Goal: Transaction & Acquisition: Purchase product/service

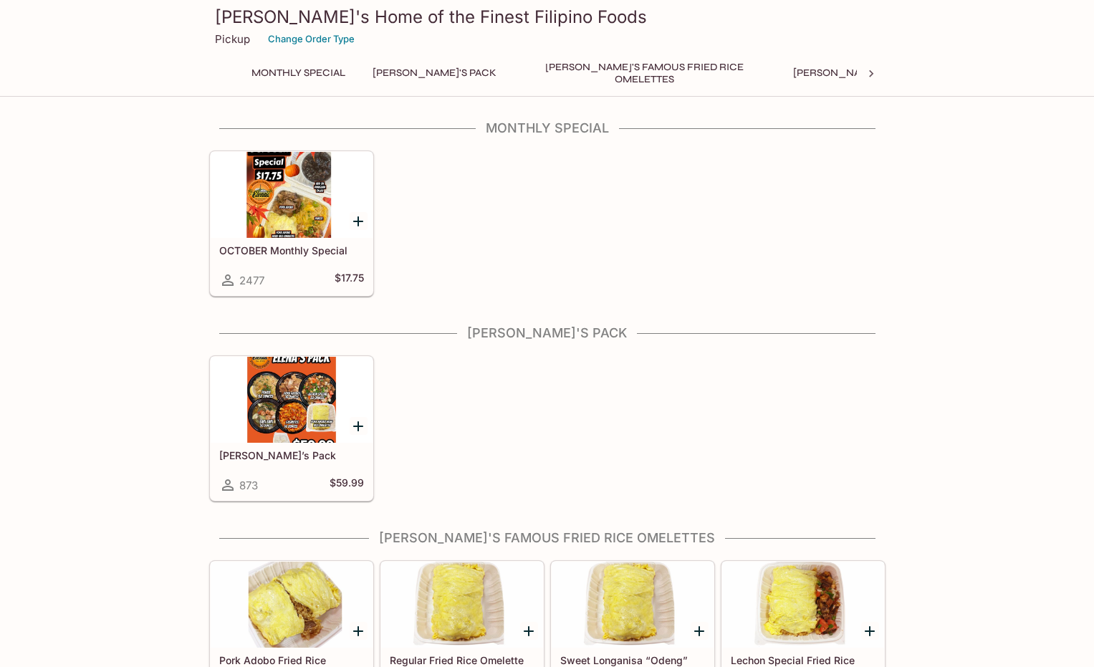
click at [265, 206] on div at bounding box center [292, 195] width 162 height 86
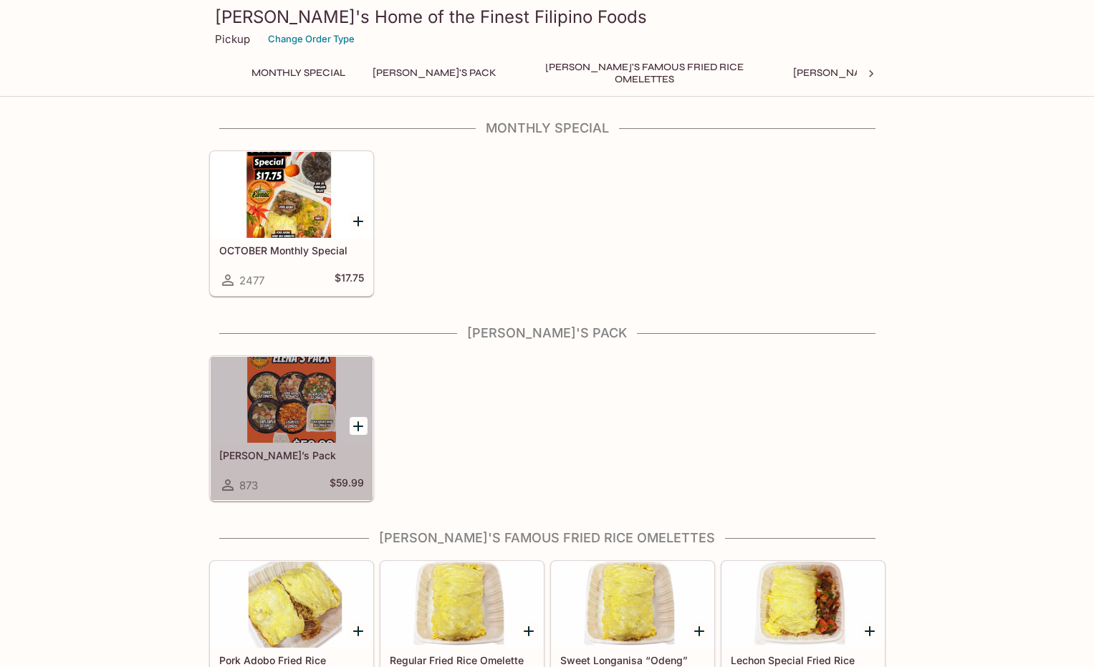
click at [297, 405] on div at bounding box center [292, 400] width 162 height 86
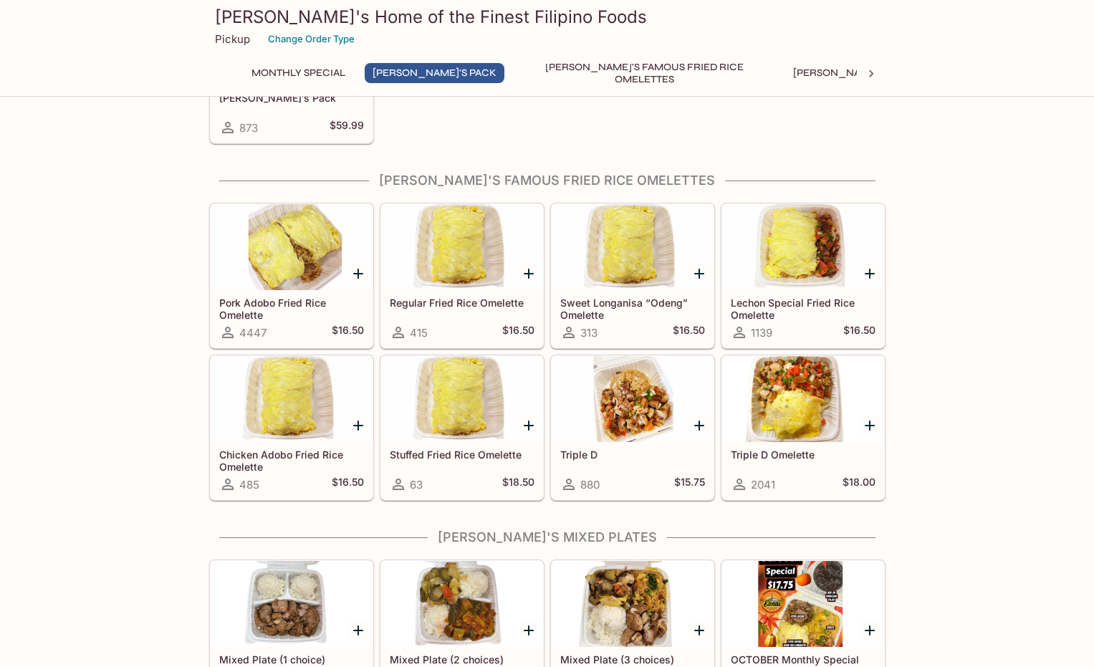
scroll to position [358, 0]
click at [353, 272] on icon "Add Pork Adobo Fried Rice Omelette" at bounding box center [358, 272] width 17 height 17
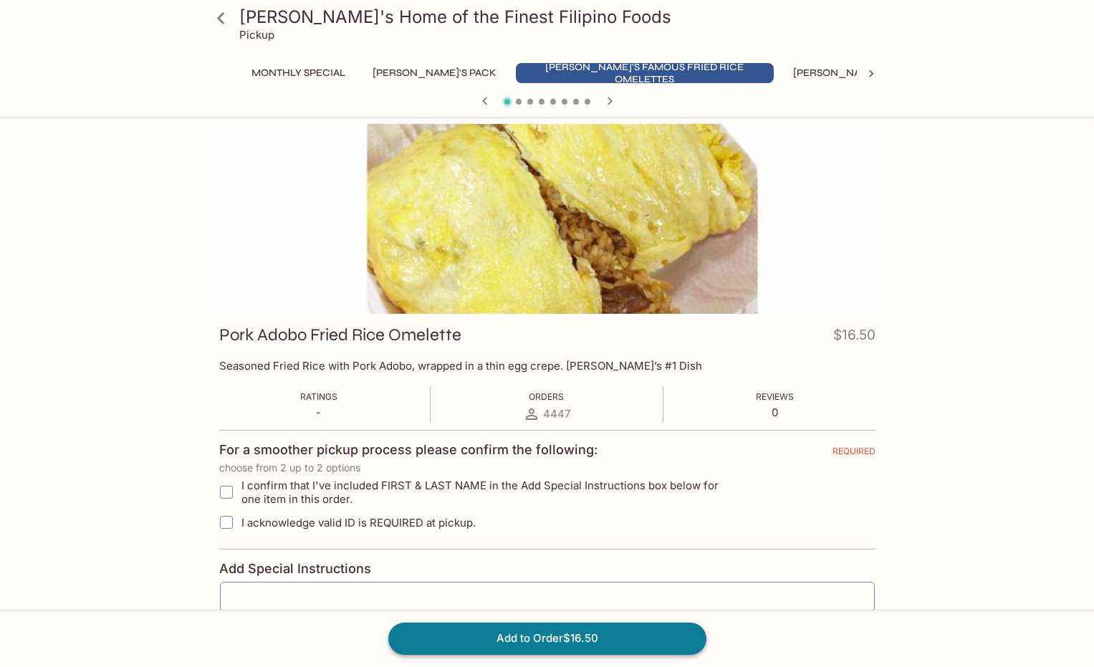
click at [524, 646] on button "Add to Order $16.50" at bounding box center [547, 639] width 318 height 32
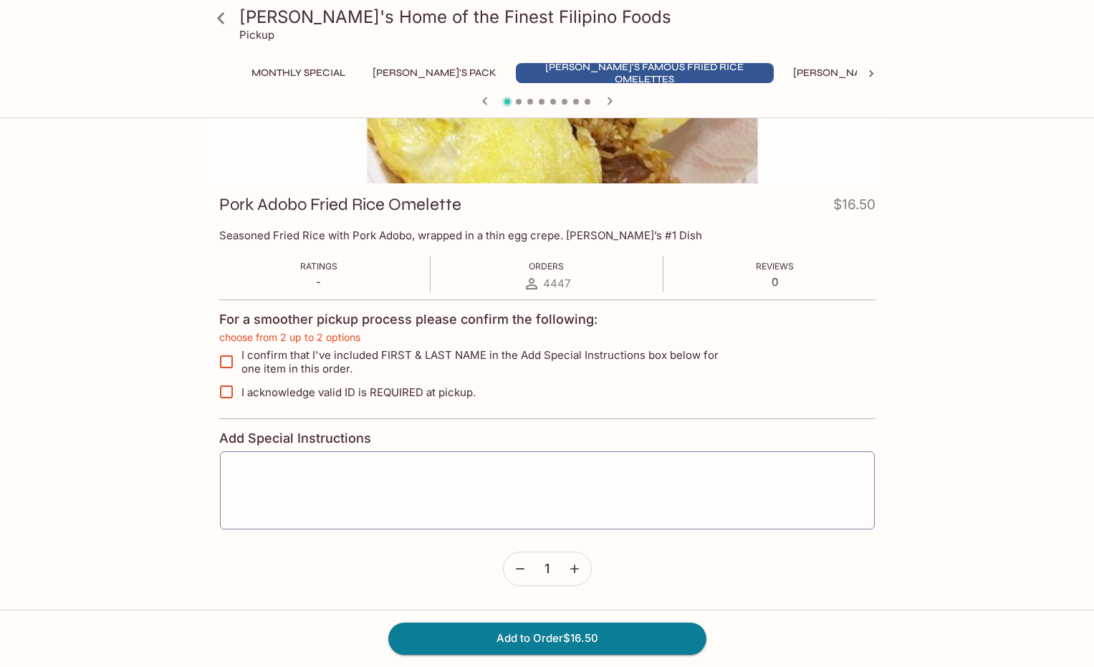
scroll to position [155, 0]
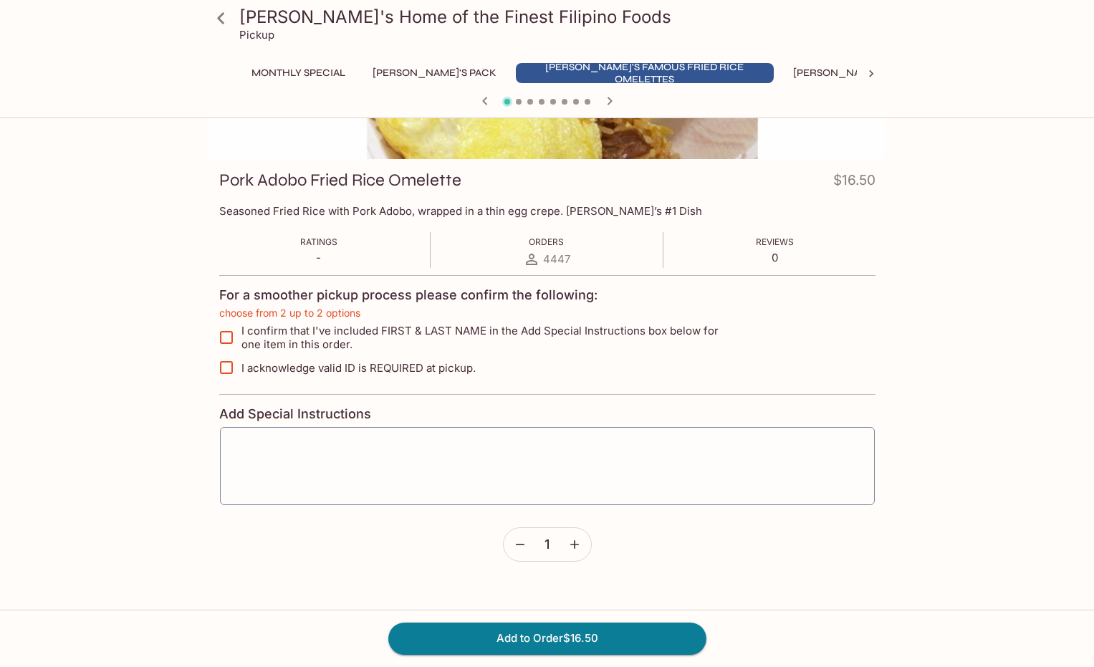
click at [228, 336] on input "I confirm that I've included FIRST & LAST NAME in the Add Special Instructions …" at bounding box center [226, 337] width 29 height 29
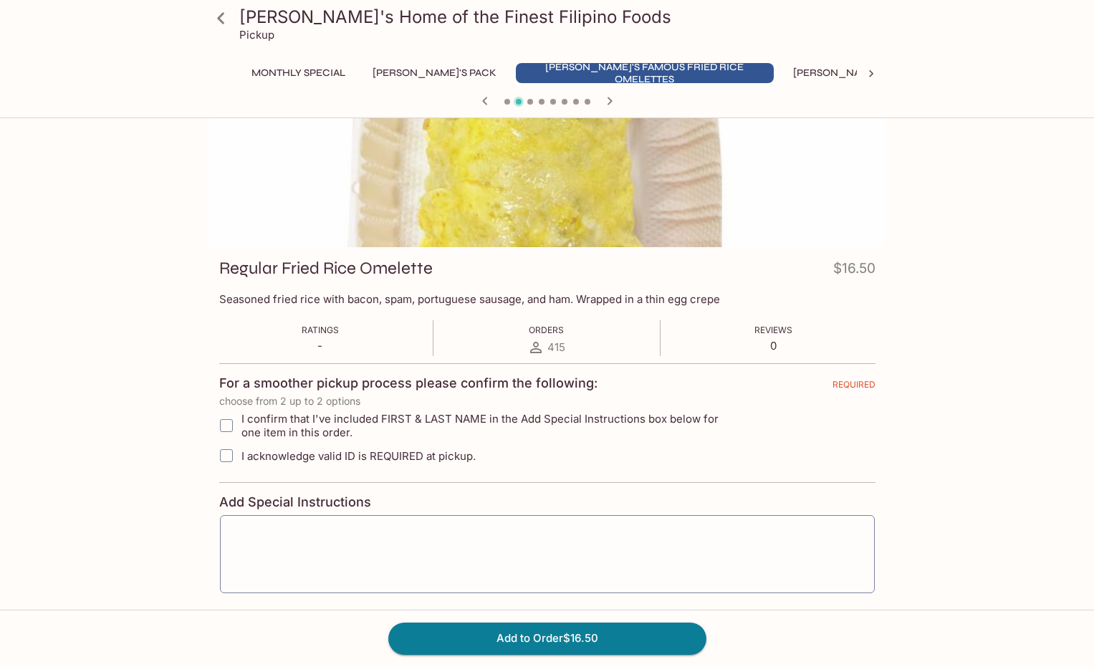
scroll to position [128, 0]
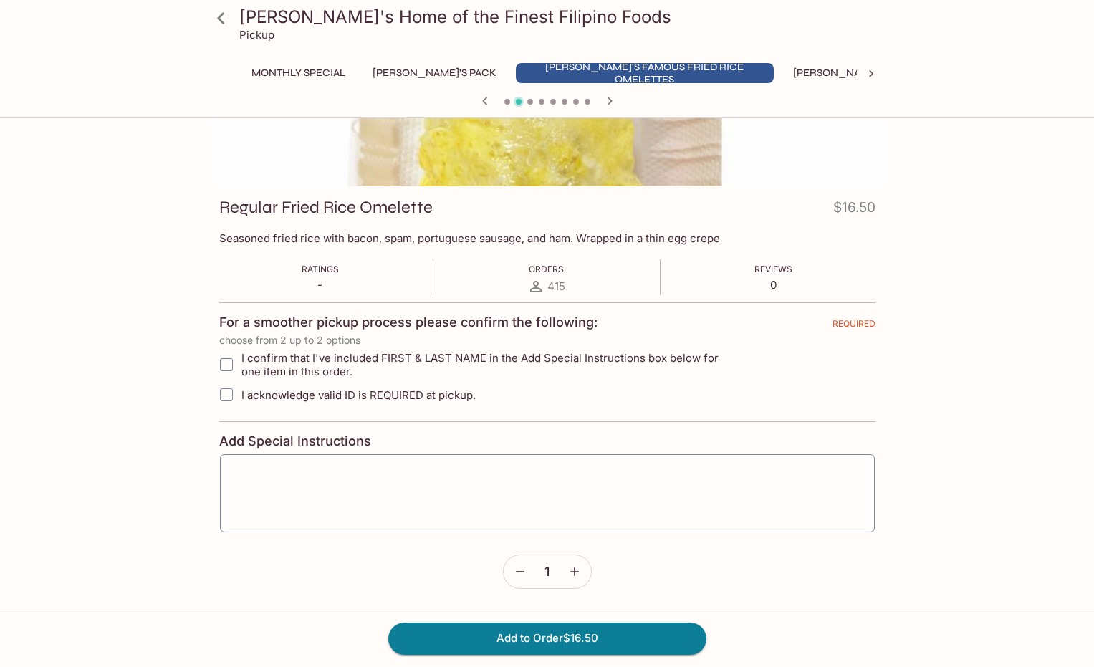
click at [209, 18] on icon at bounding box center [220, 18] width 25 height 25
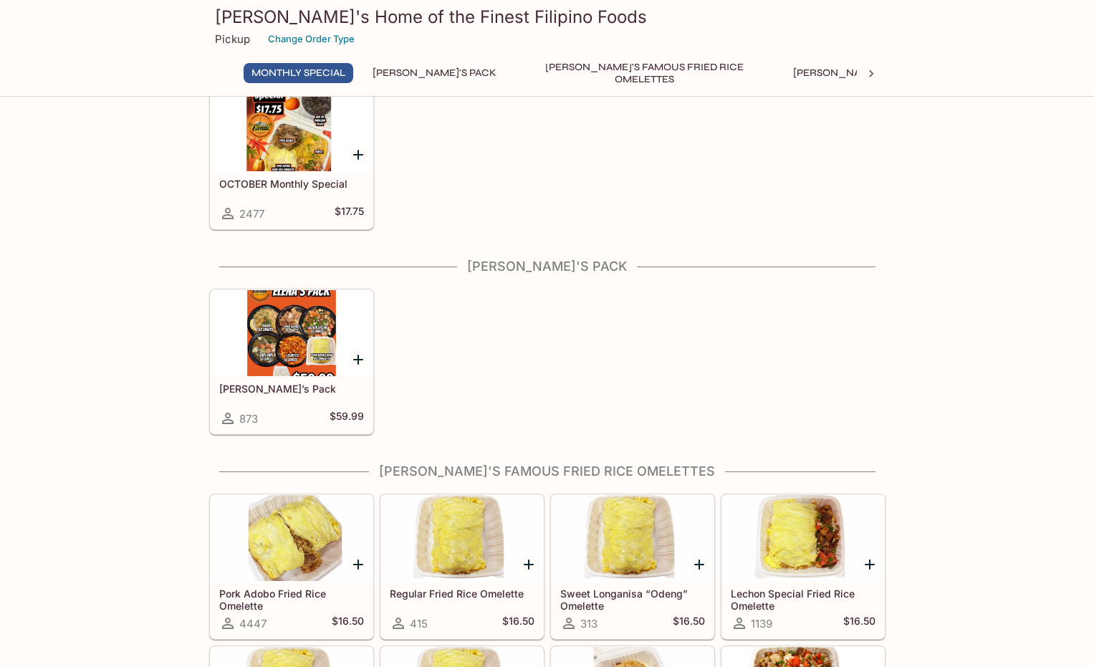
scroll to position [287, 0]
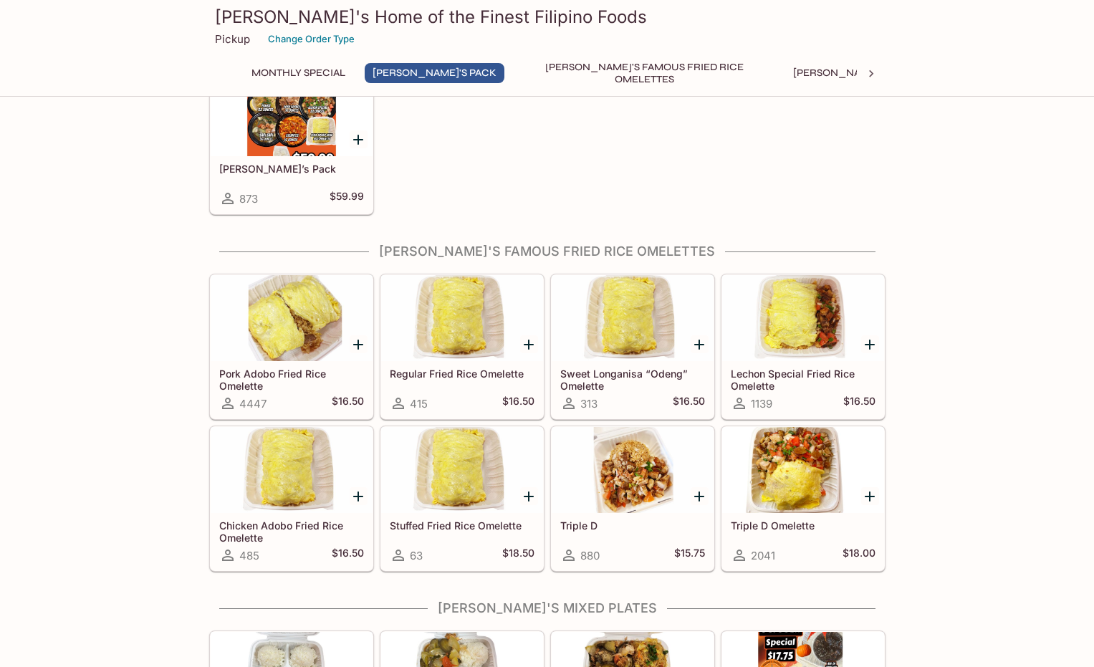
click at [360, 342] on icon "Add Pork Adobo Fried Rice Omelette" at bounding box center [358, 344] width 17 height 17
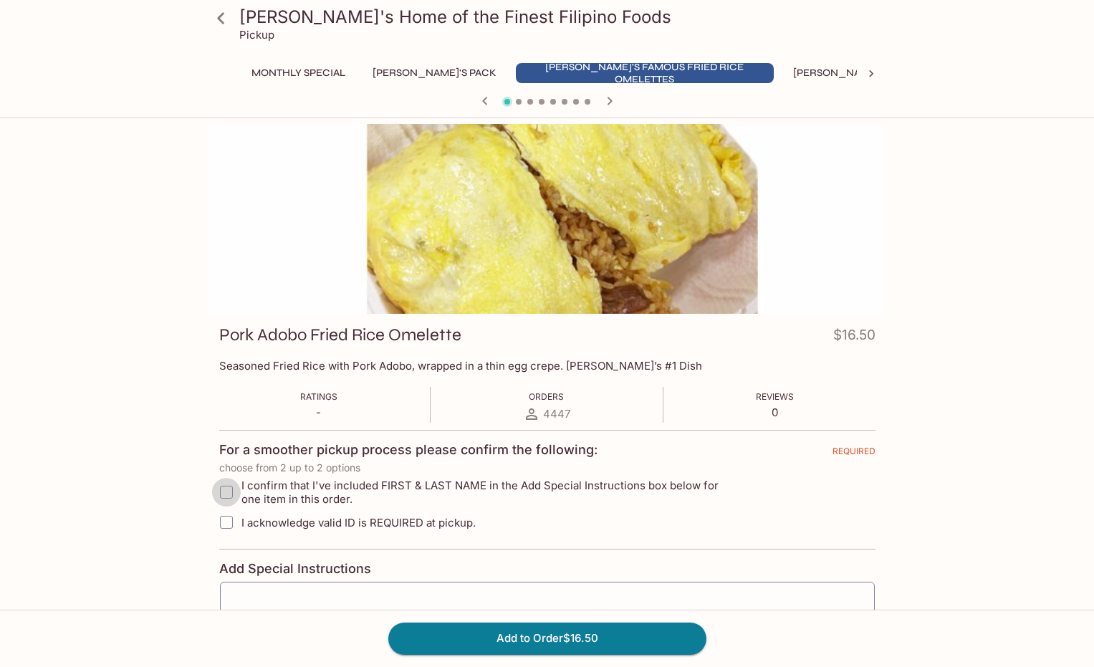
click at [226, 490] on input "I confirm that I've included FIRST & LAST NAME in the Add Special Instructions …" at bounding box center [226, 492] width 29 height 29
checkbox input "true"
click at [228, 522] on input "I acknowledge valid ID is REQUIRED at pickup." at bounding box center [226, 522] width 29 height 29
checkbox input "true"
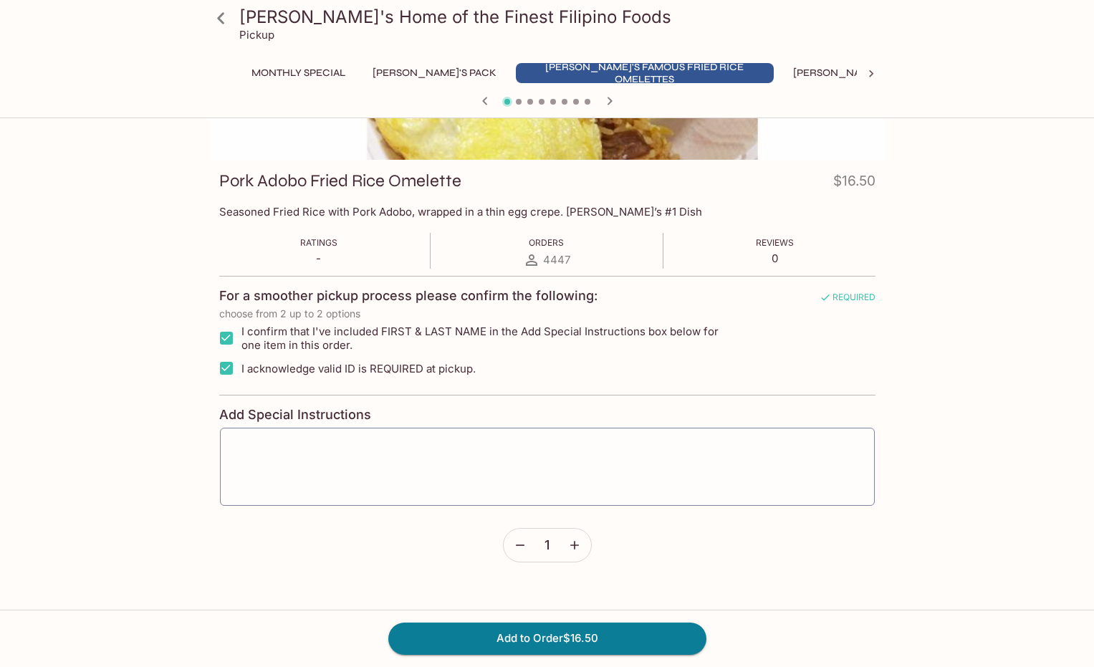
scroll to position [155, 0]
click at [345, 451] on textarea at bounding box center [547, 466] width 635 height 54
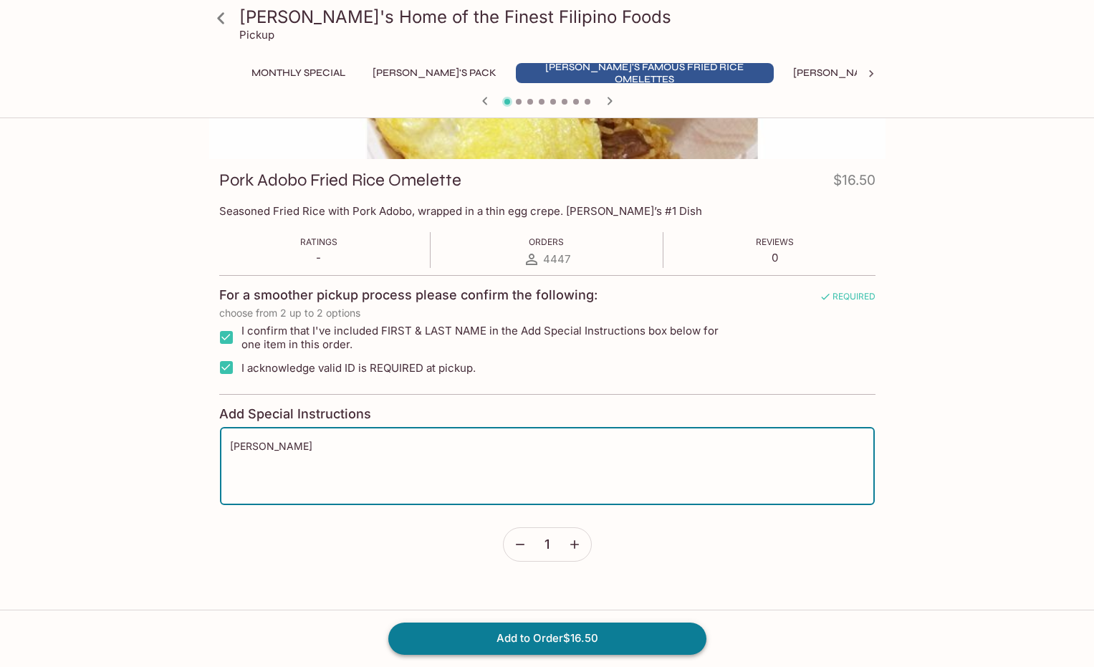
type textarea "[PERSON_NAME]"
click at [586, 640] on button "Add to Order $16.50" at bounding box center [547, 639] width 318 height 32
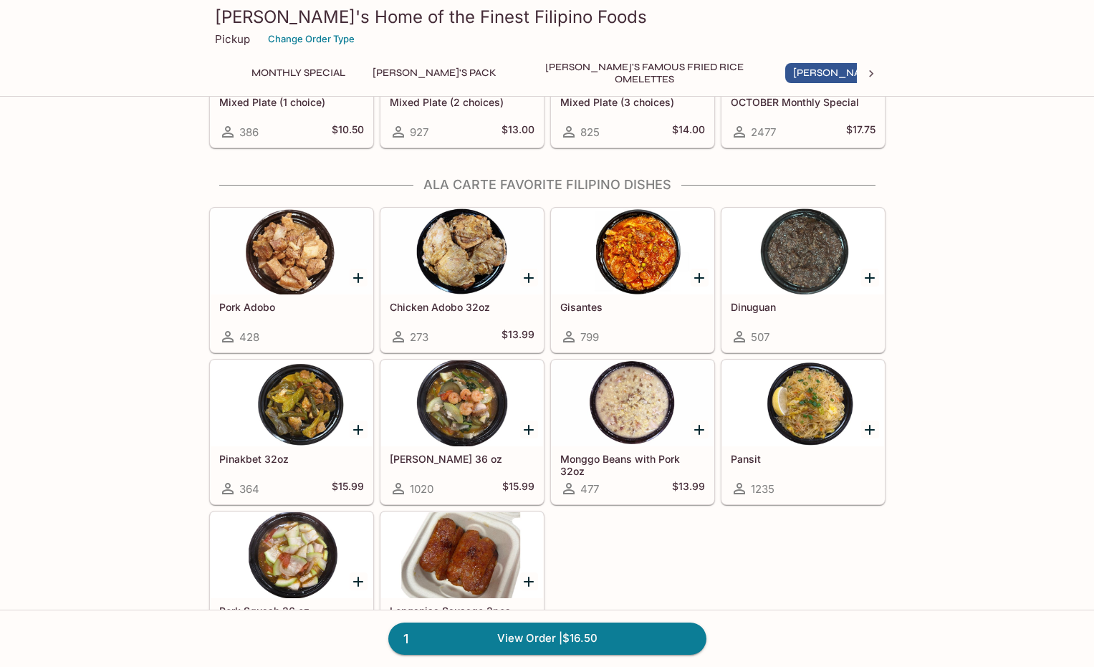
scroll to position [931, 0]
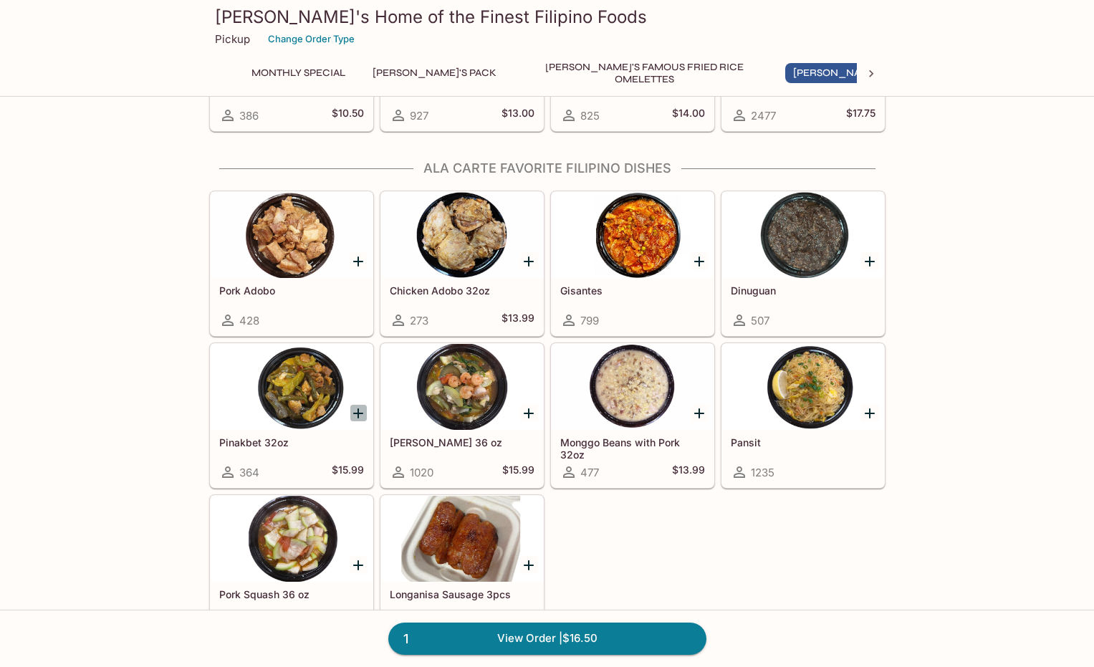
click at [359, 418] on icon "Add Pinakbet 32oz" at bounding box center [358, 413] width 17 height 17
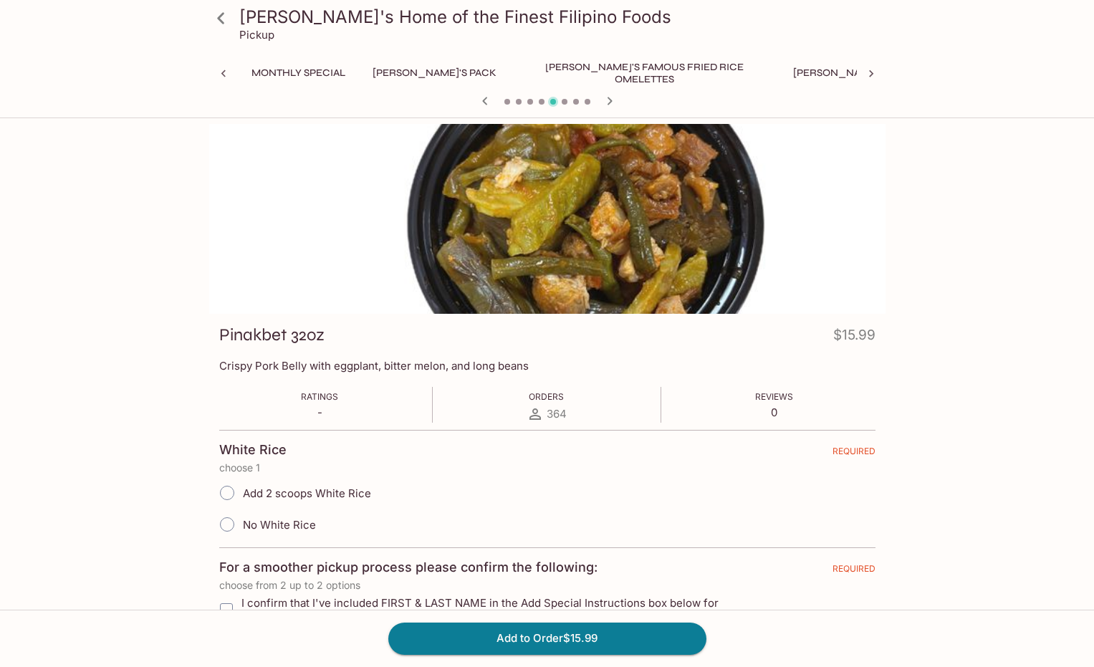
scroll to position [0, 192]
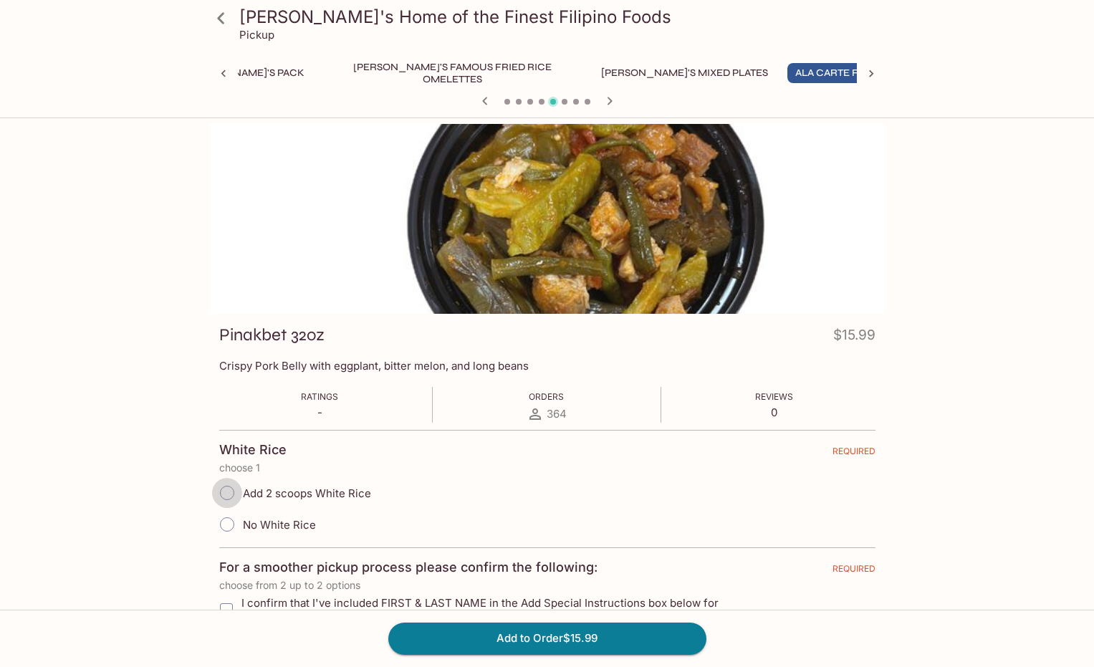
click at [223, 493] on input "Add 2 scoops White Rice" at bounding box center [227, 493] width 30 height 30
radio input "true"
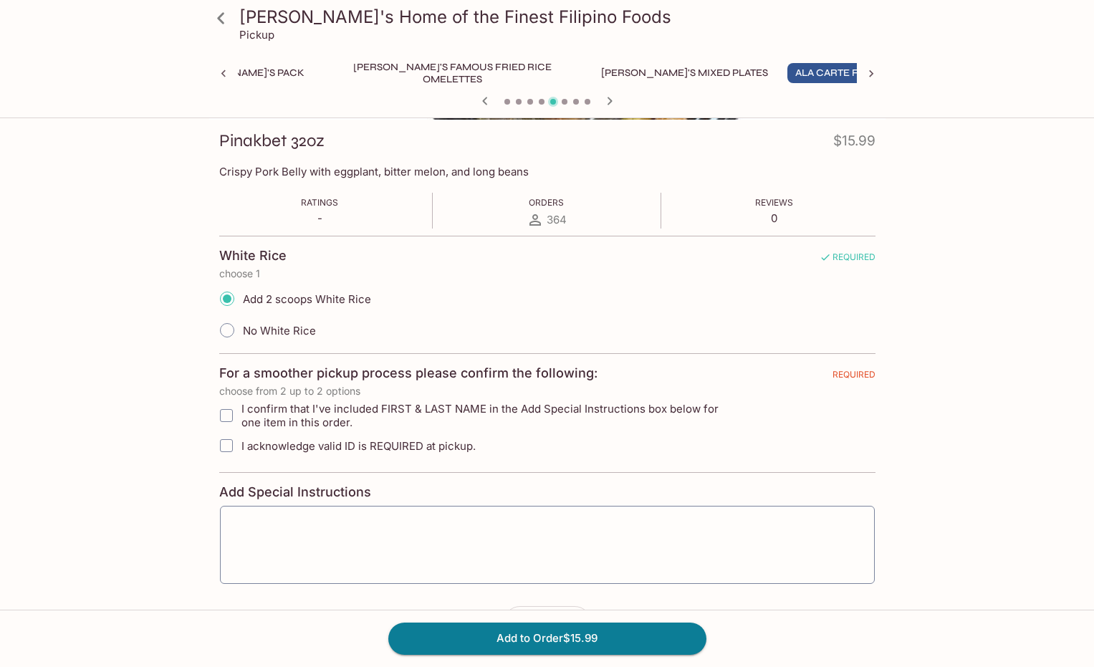
scroll to position [215, 0]
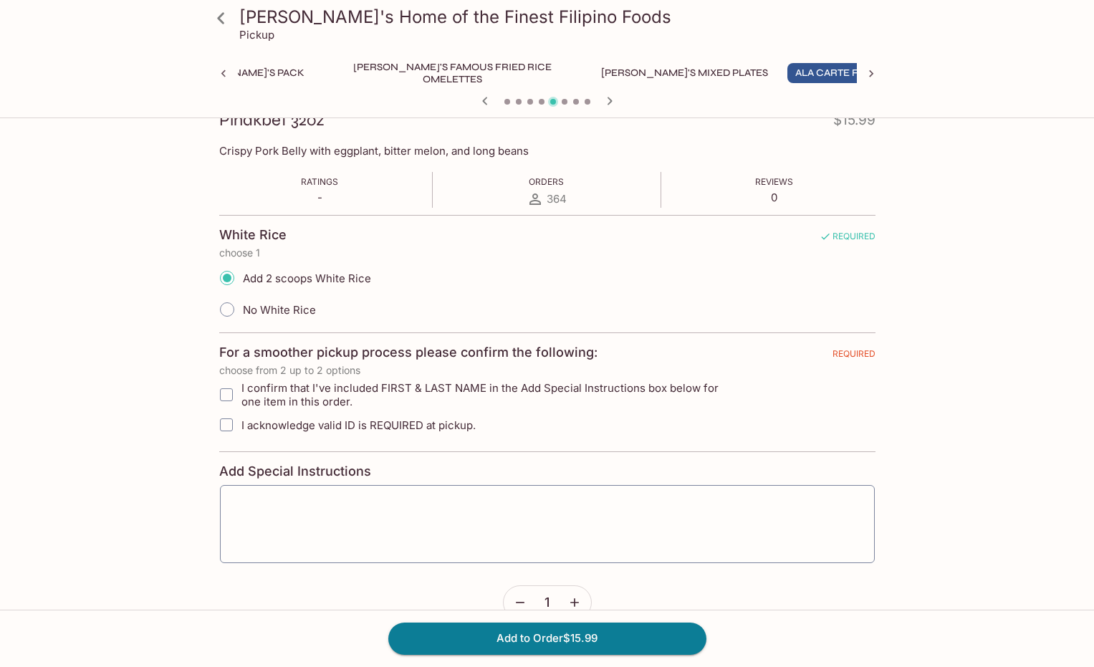
click at [233, 395] on input "I confirm that I've included FIRST & LAST NAME in the Add Special Instructions …" at bounding box center [226, 394] width 29 height 29
checkbox input "true"
click at [224, 421] on input "I acknowledge valid ID is REQUIRED at pickup." at bounding box center [226, 424] width 29 height 29
checkbox input "true"
click at [314, 527] on textarea at bounding box center [547, 523] width 635 height 54
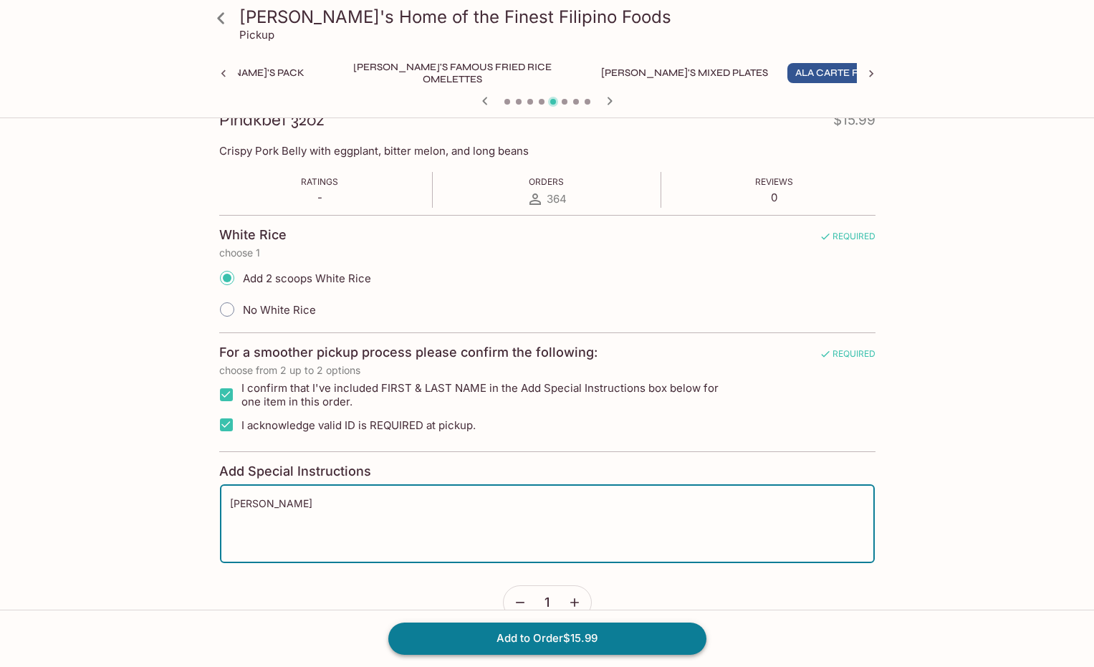
type textarea "[PERSON_NAME]"
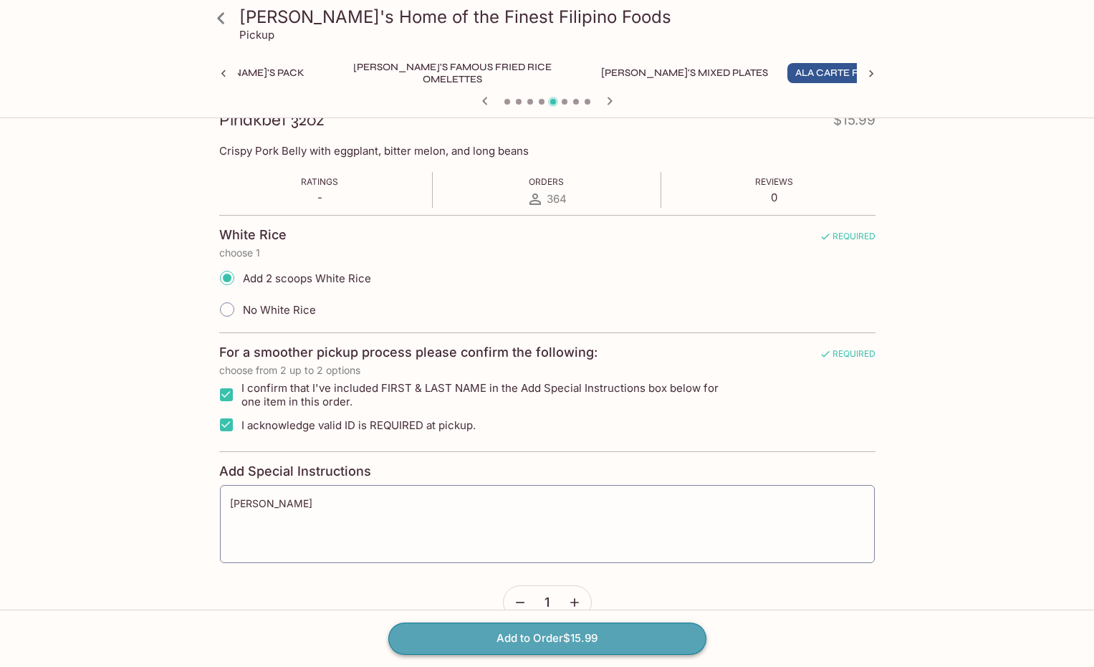
click at [533, 644] on button "Add to Order $15.99" at bounding box center [547, 639] width 318 height 32
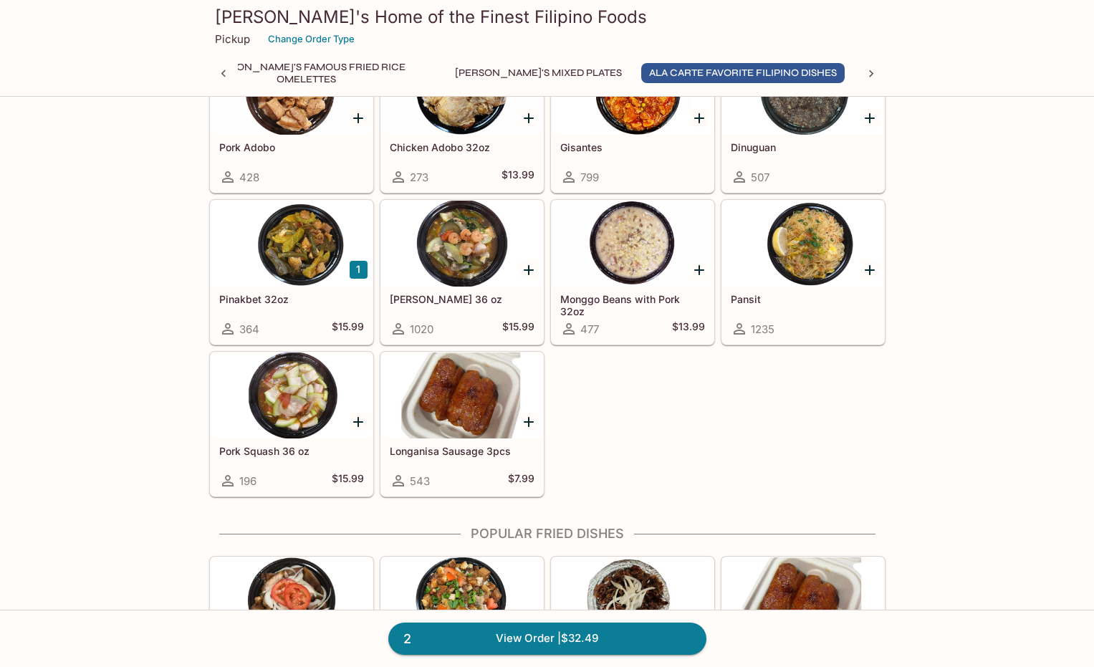
scroll to position [1003, 0]
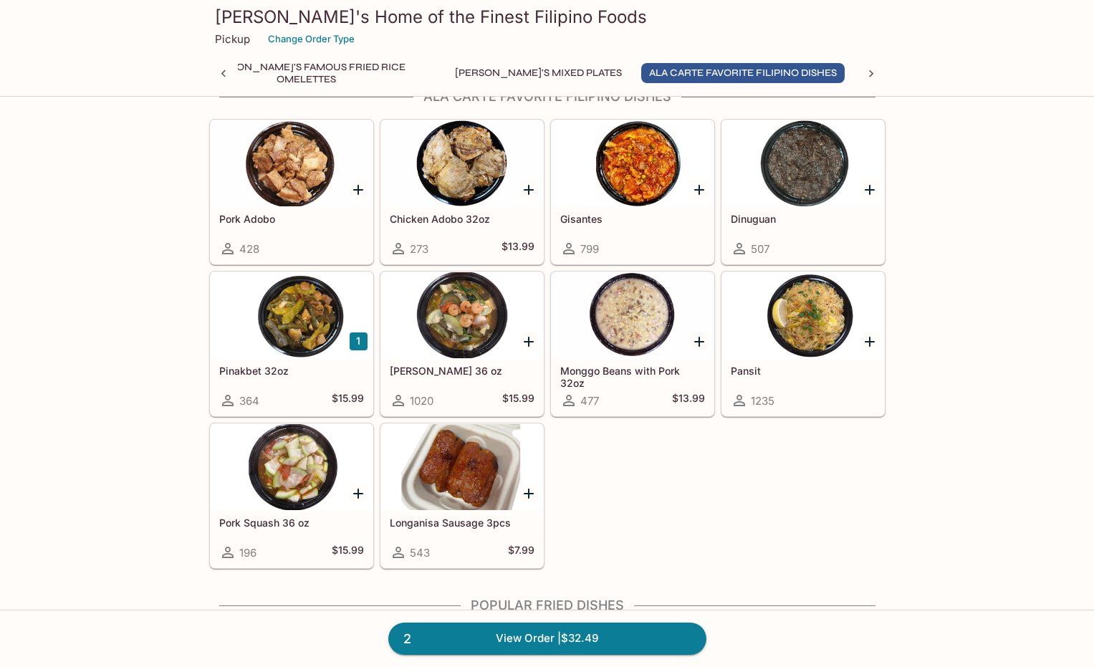
click at [799, 310] on div at bounding box center [803, 315] width 162 height 86
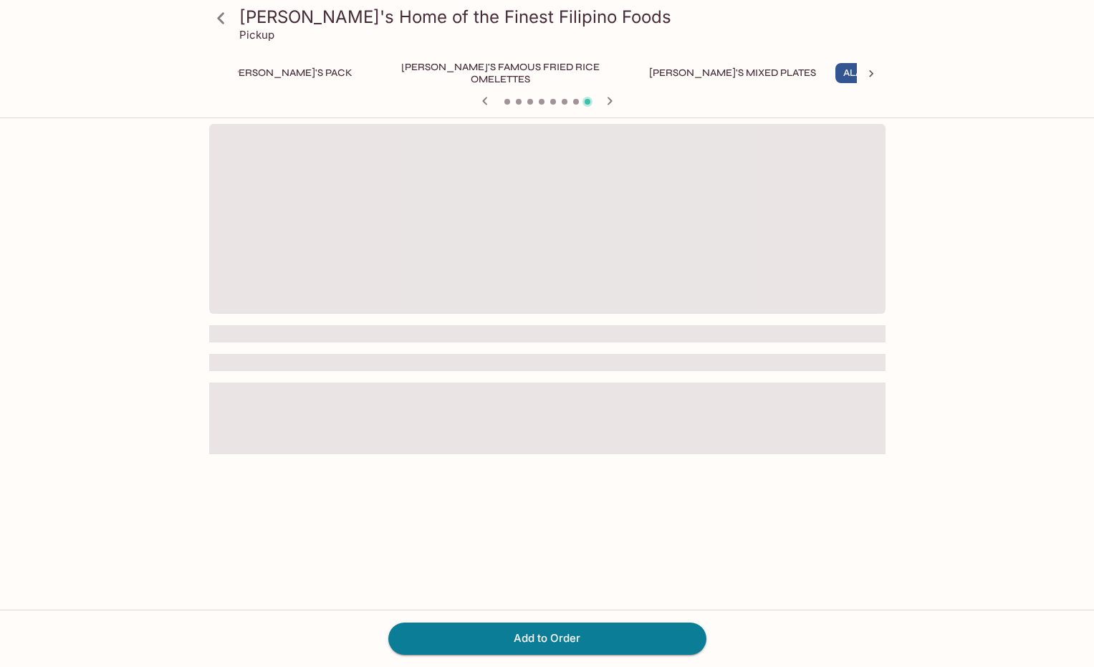
scroll to position [0, 192]
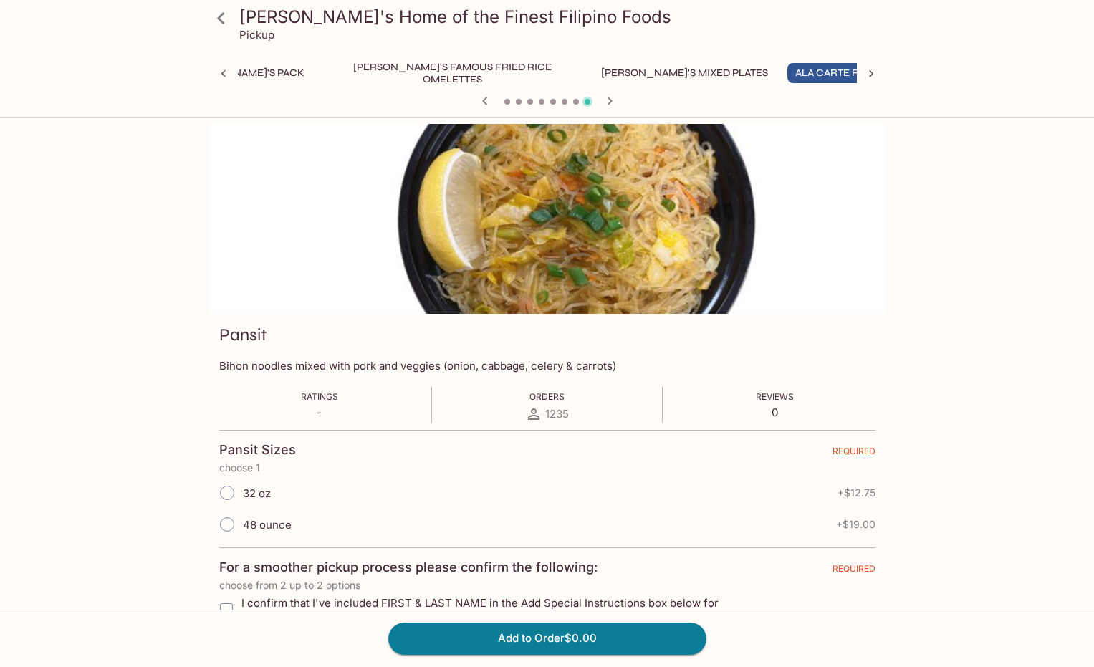
click at [227, 494] on input "32 oz" at bounding box center [227, 493] width 30 height 30
radio input "true"
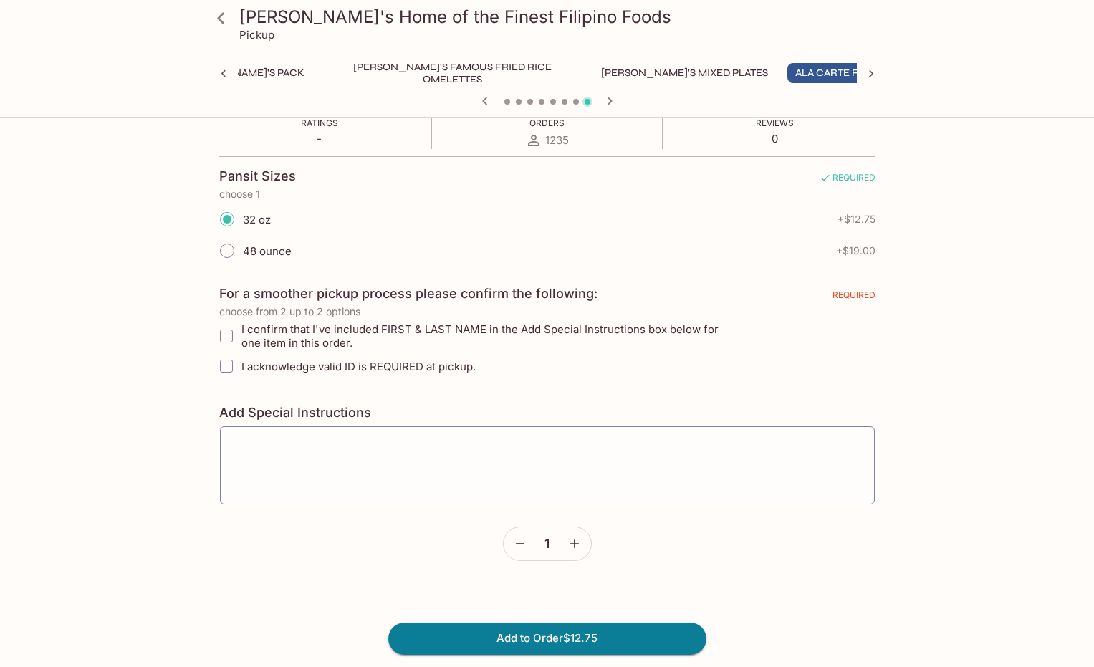
scroll to position [287, 0]
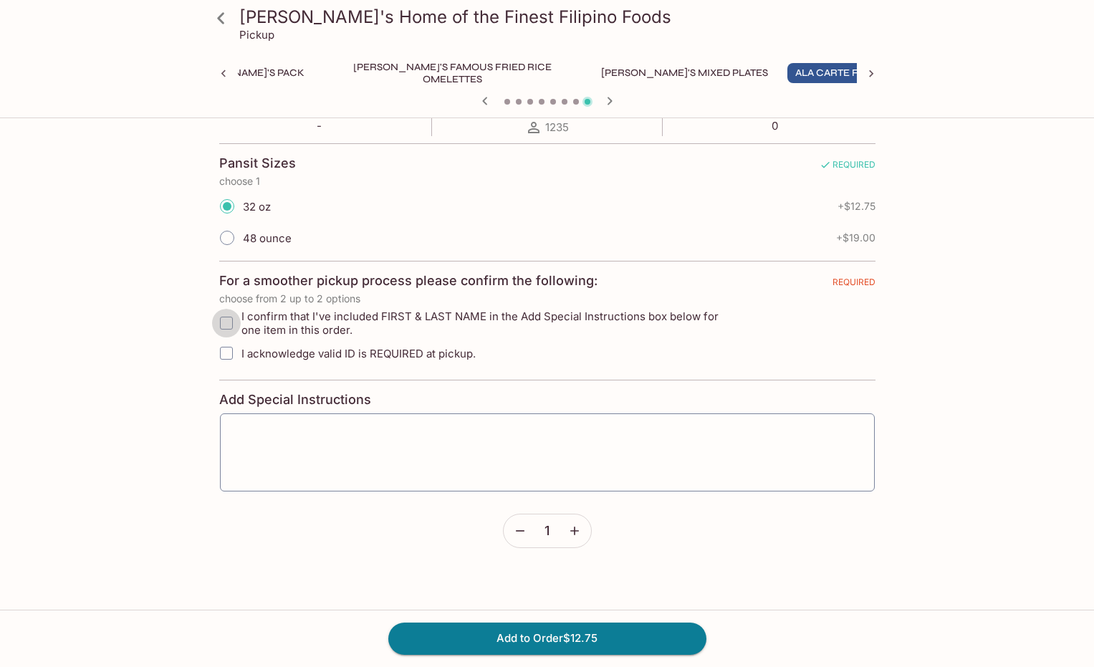
click at [225, 321] on input "I confirm that I've included FIRST & LAST NAME in the Add Special Instructions …" at bounding box center [226, 323] width 29 height 29
checkbox input "true"
click at [226, 349] on input "I acknowledge valid ID is REQUIRED at pickup." at bounding box center [226, 353] width 29 height 29
checkbox input "true"
click at [297, 441] on textarea at bounding box center [547, 452] width 635 height 54
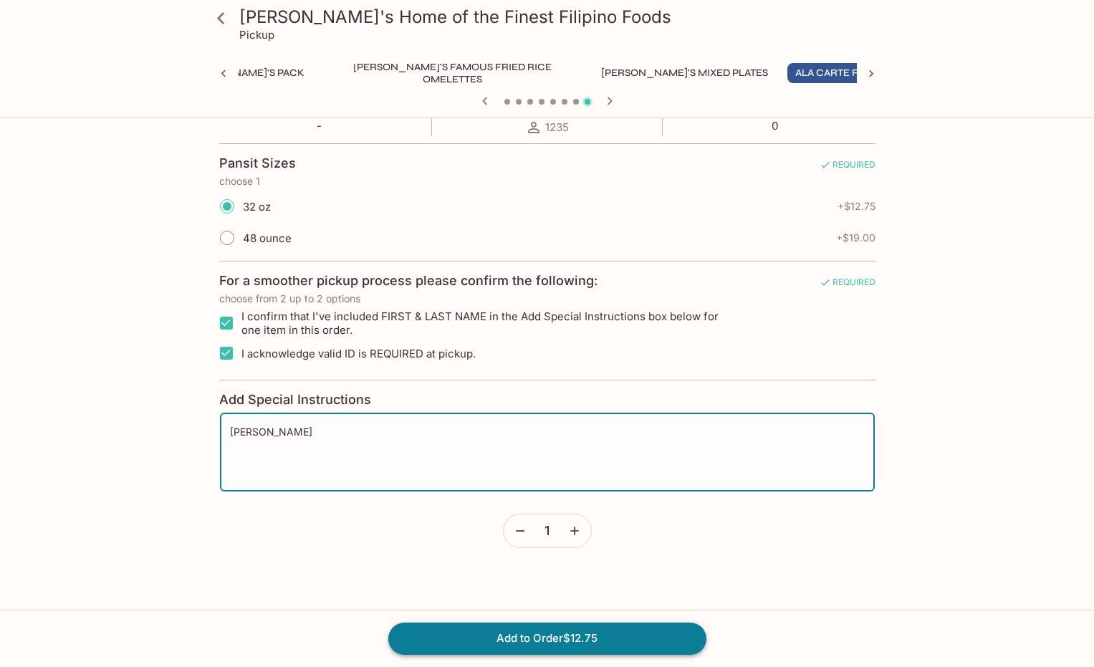
type textarea "[PERSON_NAME]"
click at [483, 645] on button "Add to Order $12.75" at bounding box center [547, 639] width 318 height 32
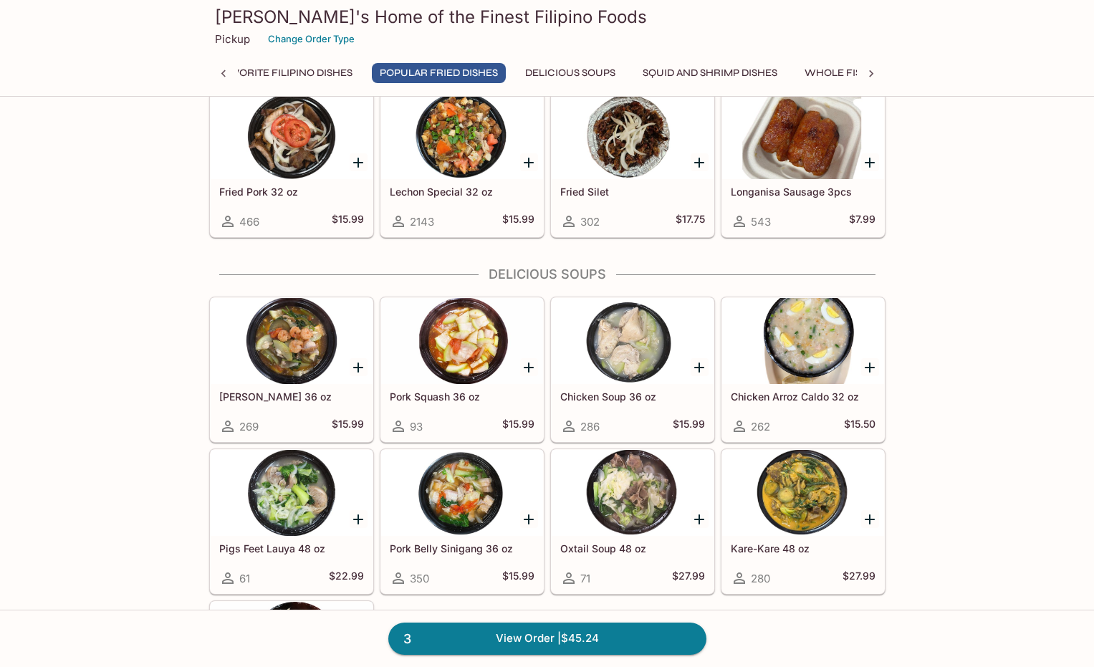
scroll to position [1514, 0]
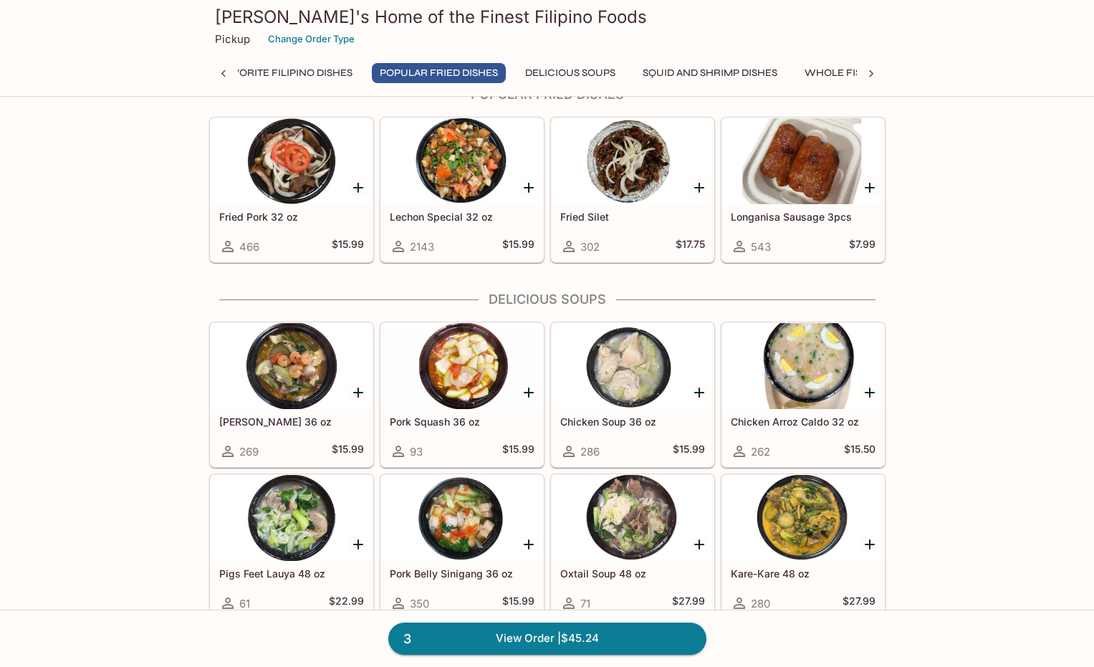
click at [701, 395] on icon "Add Chicken Soup 36 oz" at bounding box center [699, 392] width 17 height 17
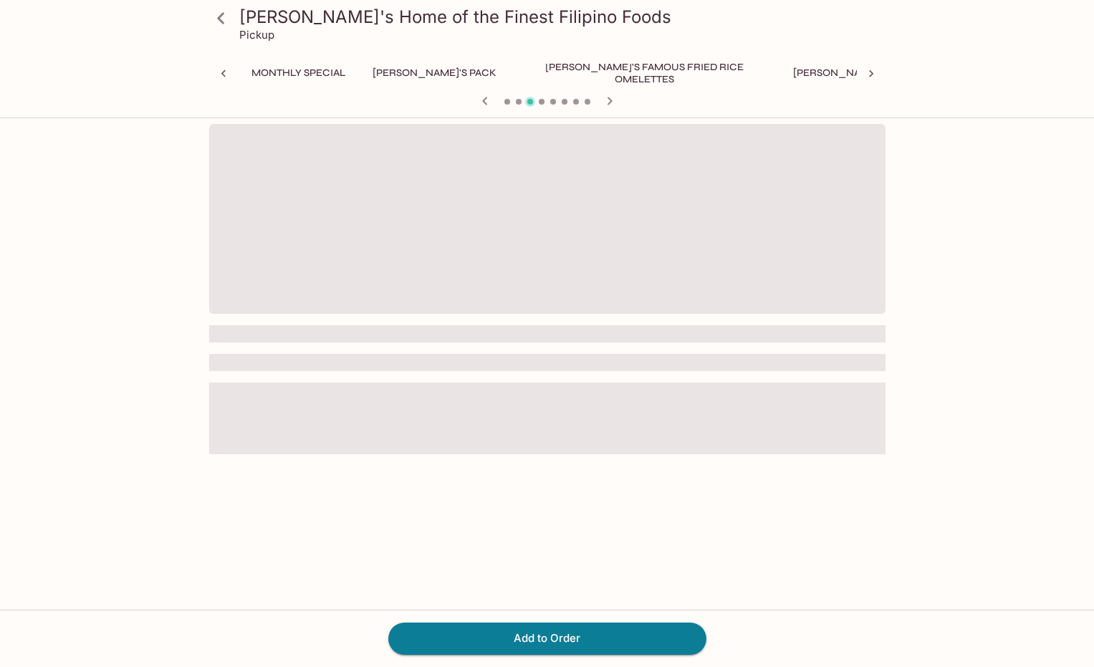
scroll to position [0, 457]
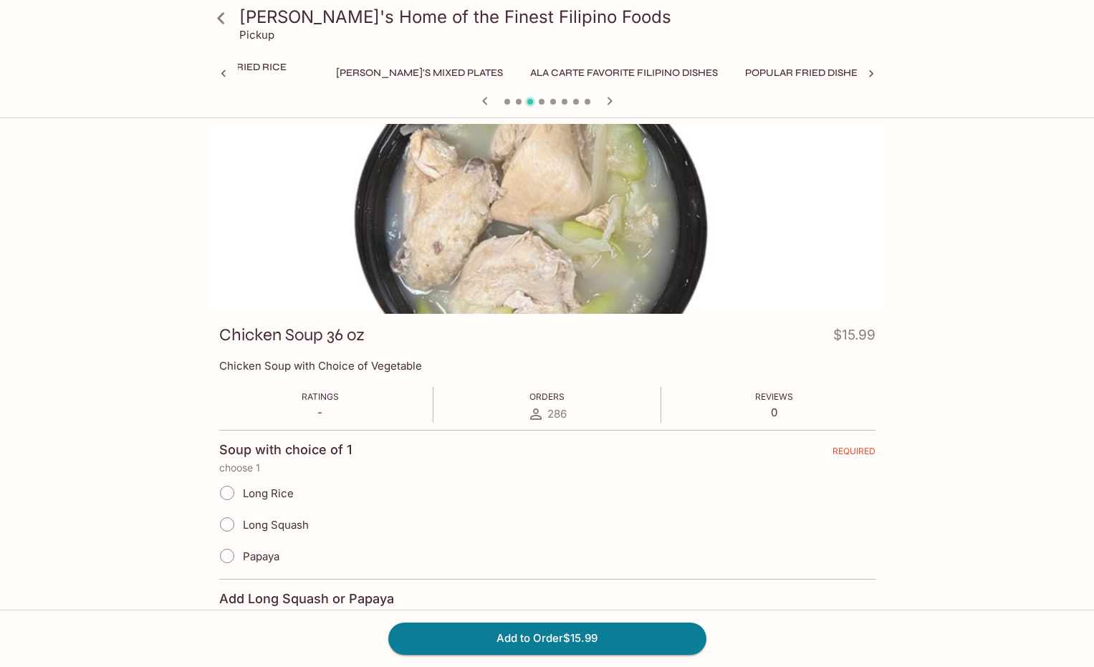
click at [224, 555] on input "Papaya" at bounding box center [227, 556] width 30 height 30
radio input "true"
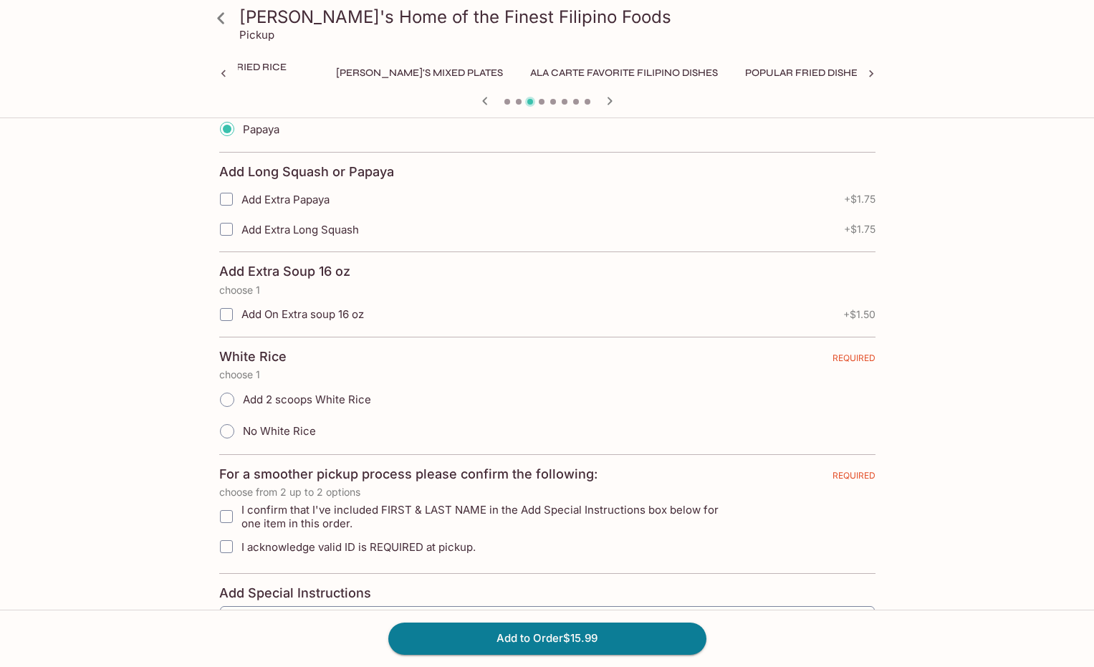
scroll to position [430, 0]
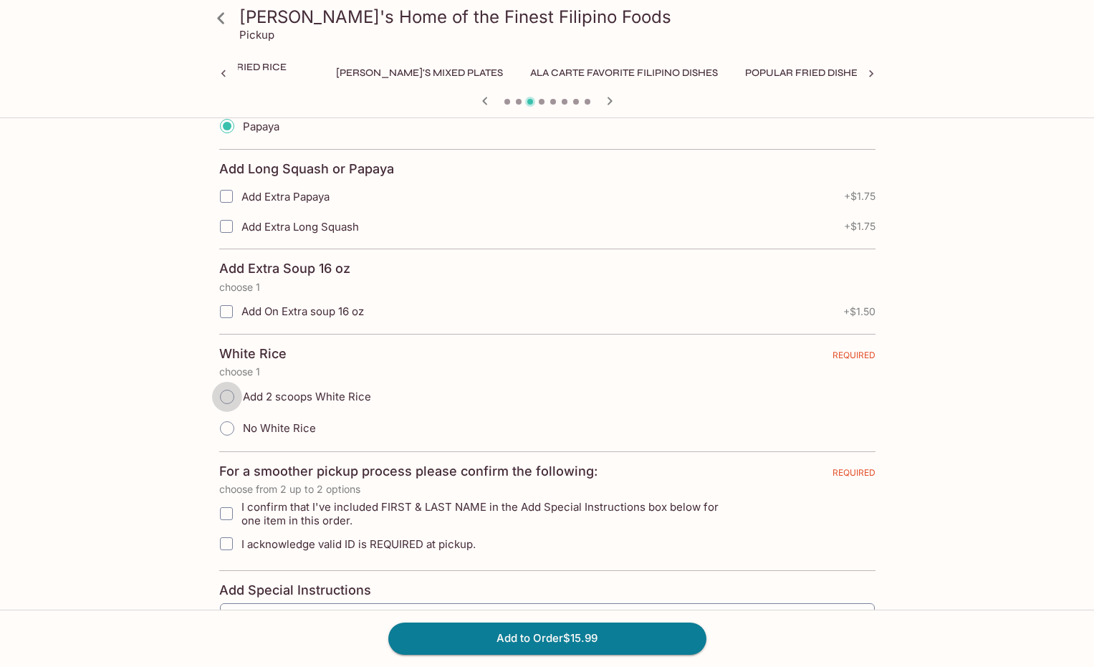
click at [225, 400] on input "Add 2 scoops White Rice" at bounding box center [227, 397] width 30 height 30
radio input "true"
click at [226, 518] on input "I confirm that I've included FIRST & LAST NAME in the Add Special Instructions …" at bounding box center [226, 513] width 29 height 29
checkbox input "true"
click at [226, 543] on input "I acknowledge valid ID is REQUIRED at pickup." at bounding box center [226, 543] width 29 height 29
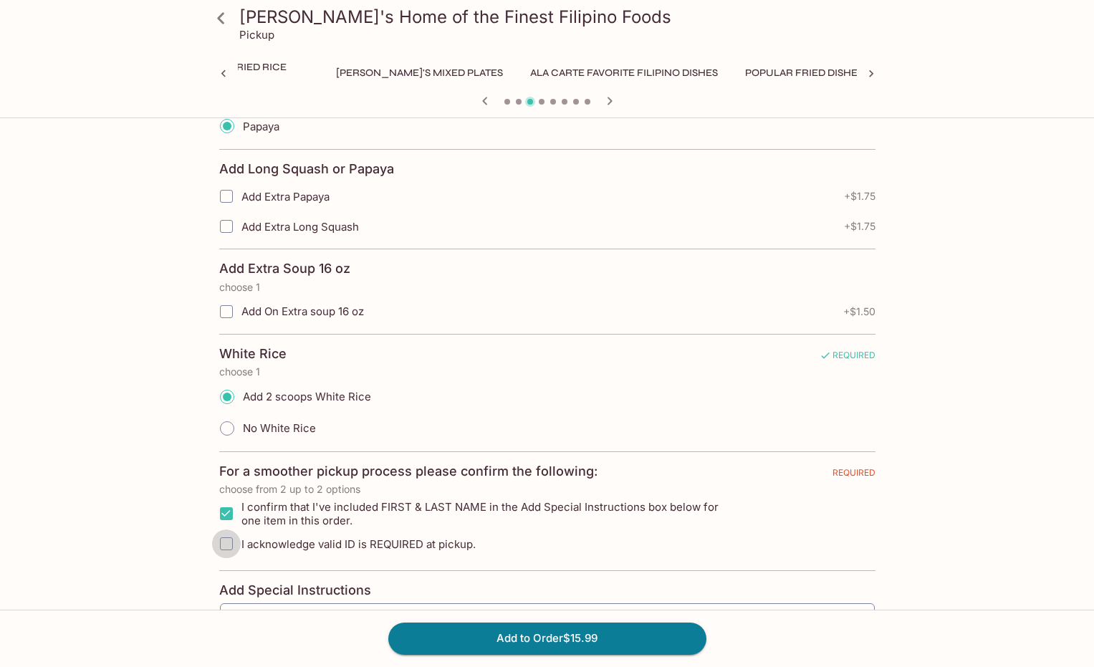
checkbox input "true"
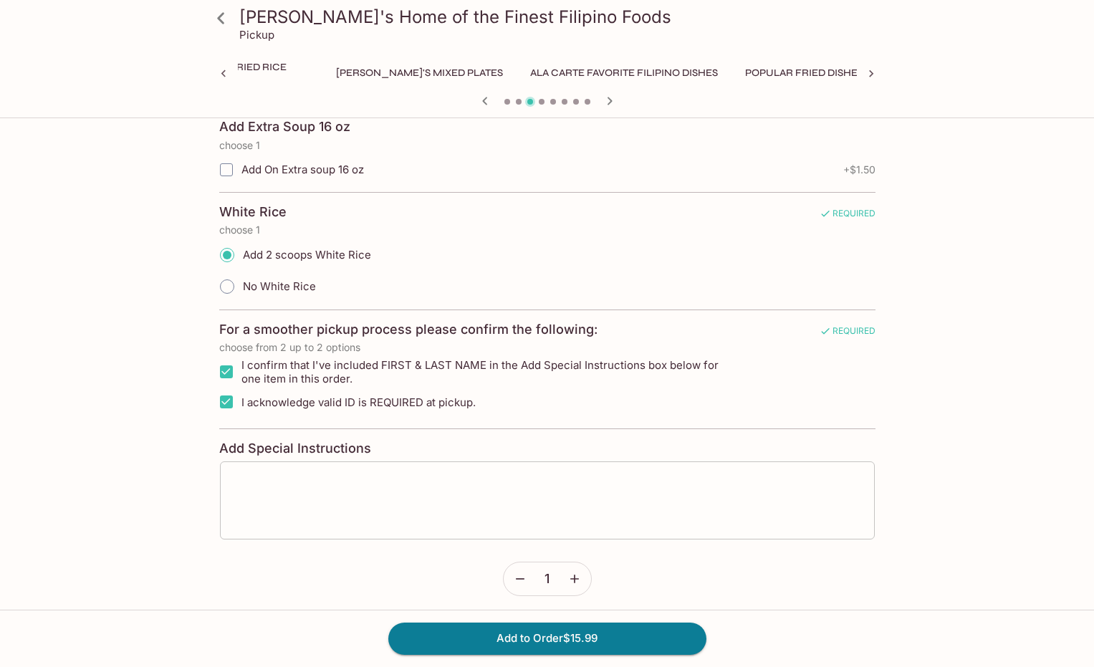
scroll to position [579, 0]
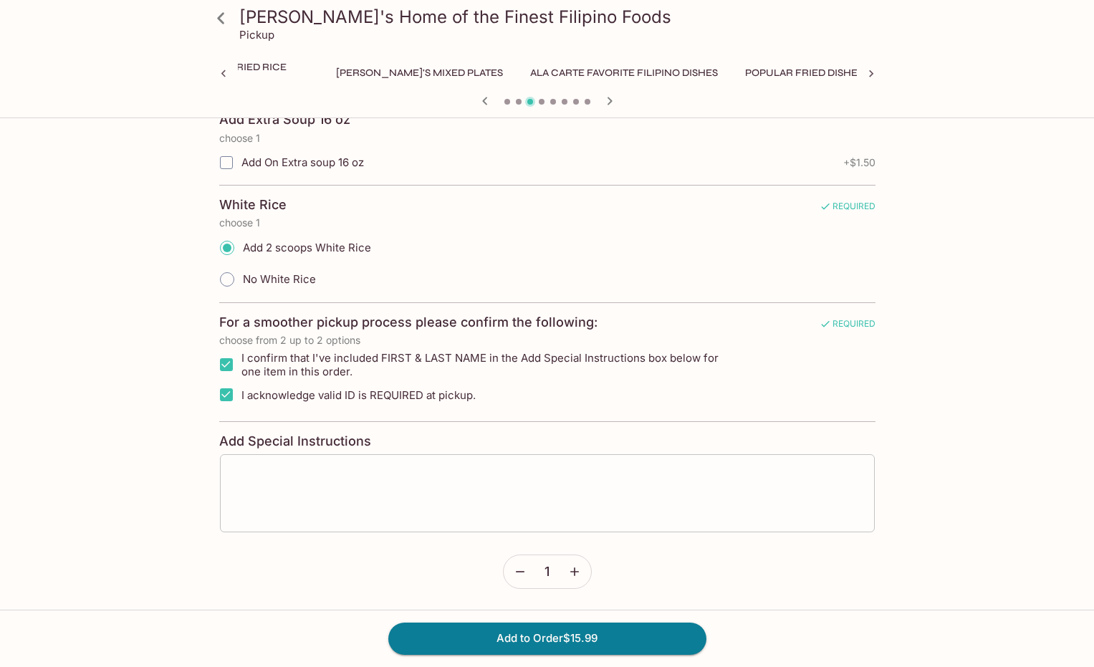
click at [325, 511] on textarea at bounding box center [547, 493] width 635 height 54
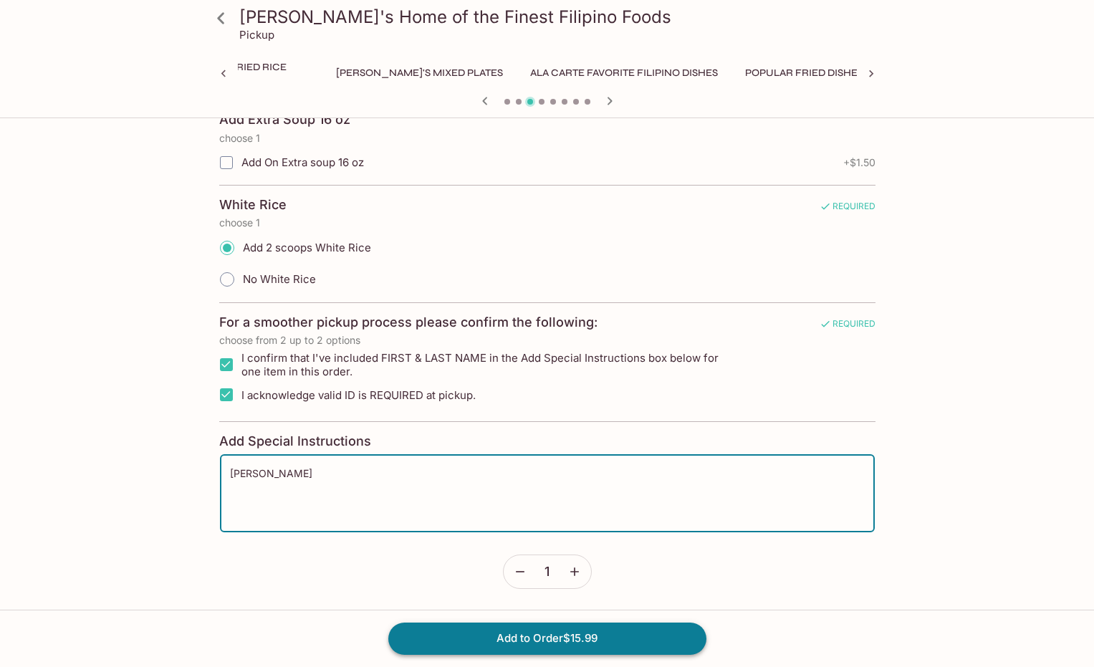
type textarea "[PERSON_NAME]"
click at [582, 638] on button "Add to Order $15.99" at bounding box center [547, 639] width 318 height 32
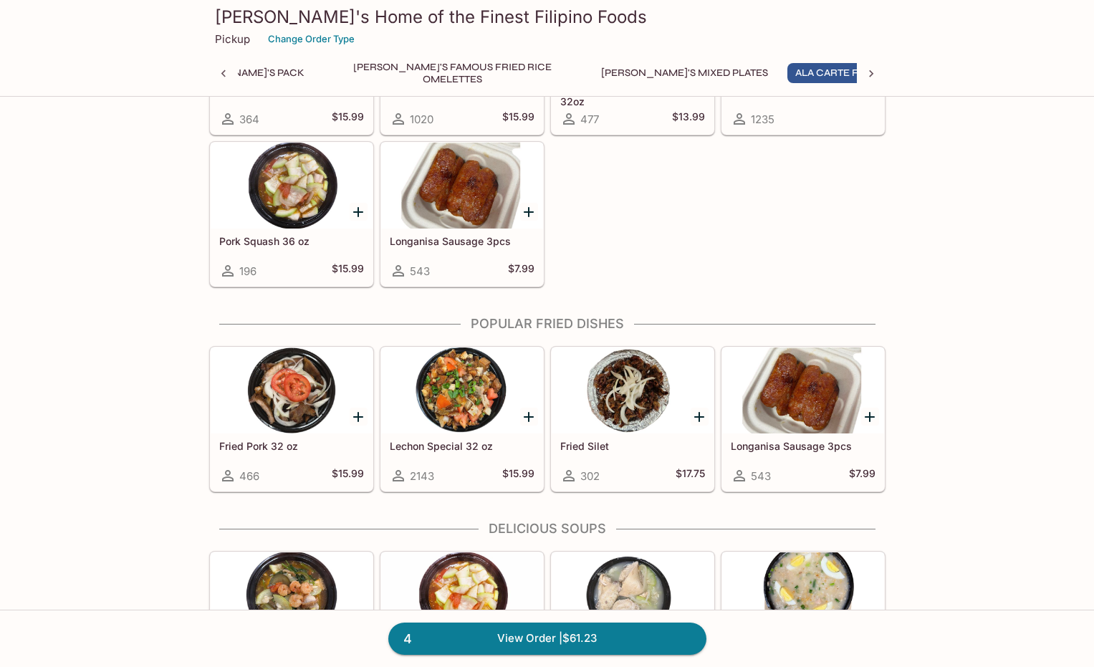
scroll to position [1289, 0]
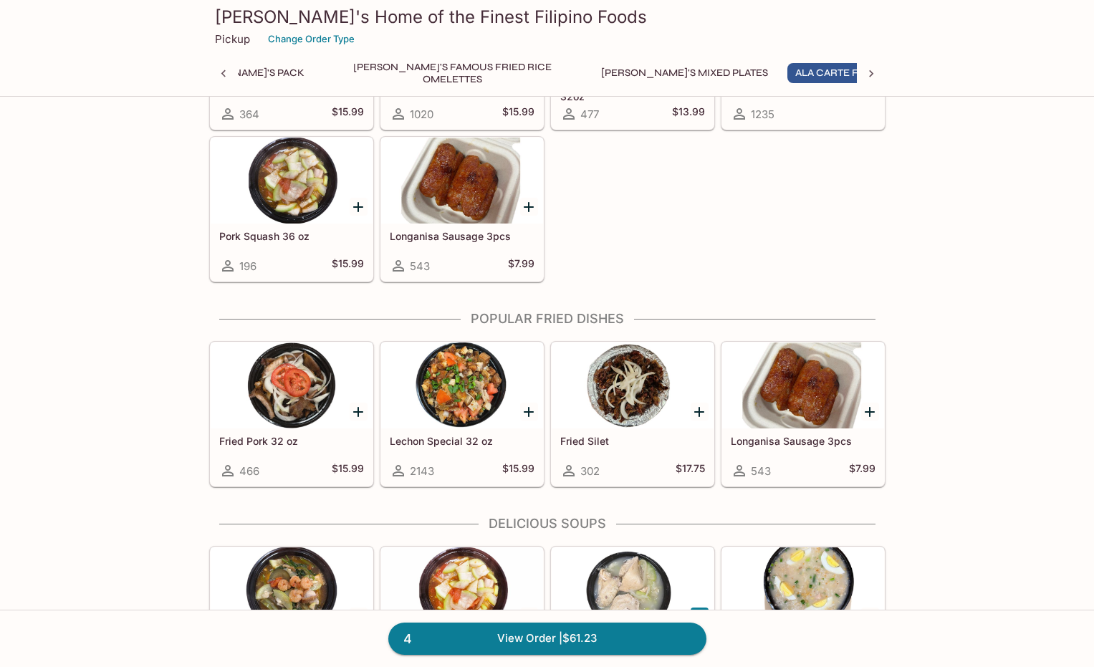
click at [523, 413] on icon "Add Lechon Special 32 oz" at bounding box center [528, 411] width 17 height 17
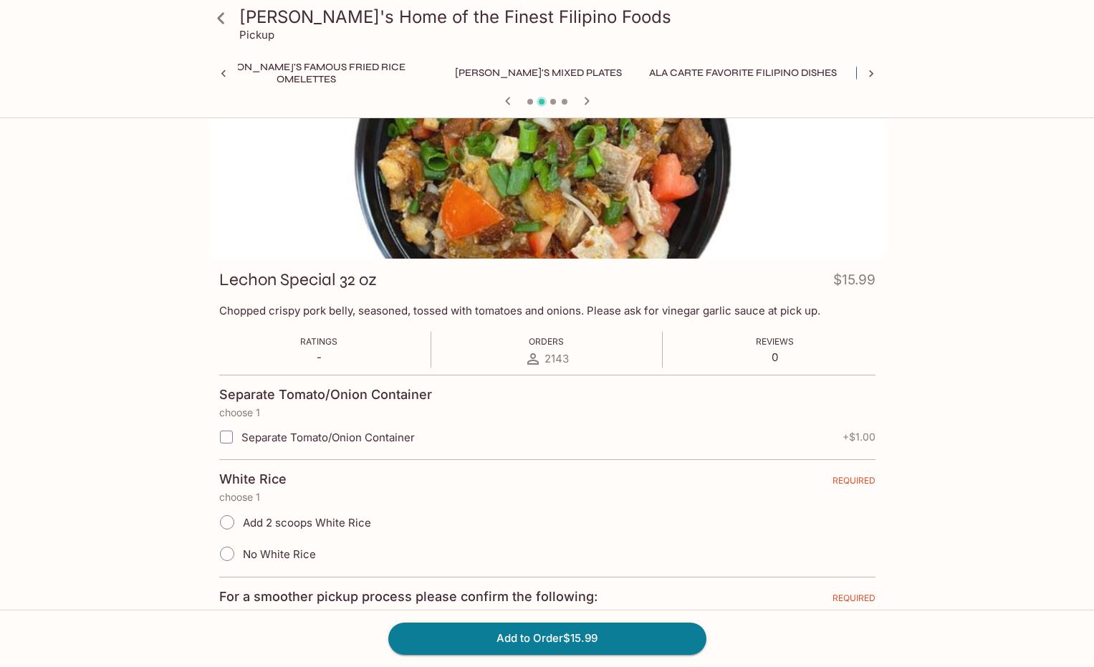
scroll to position [215, 0]
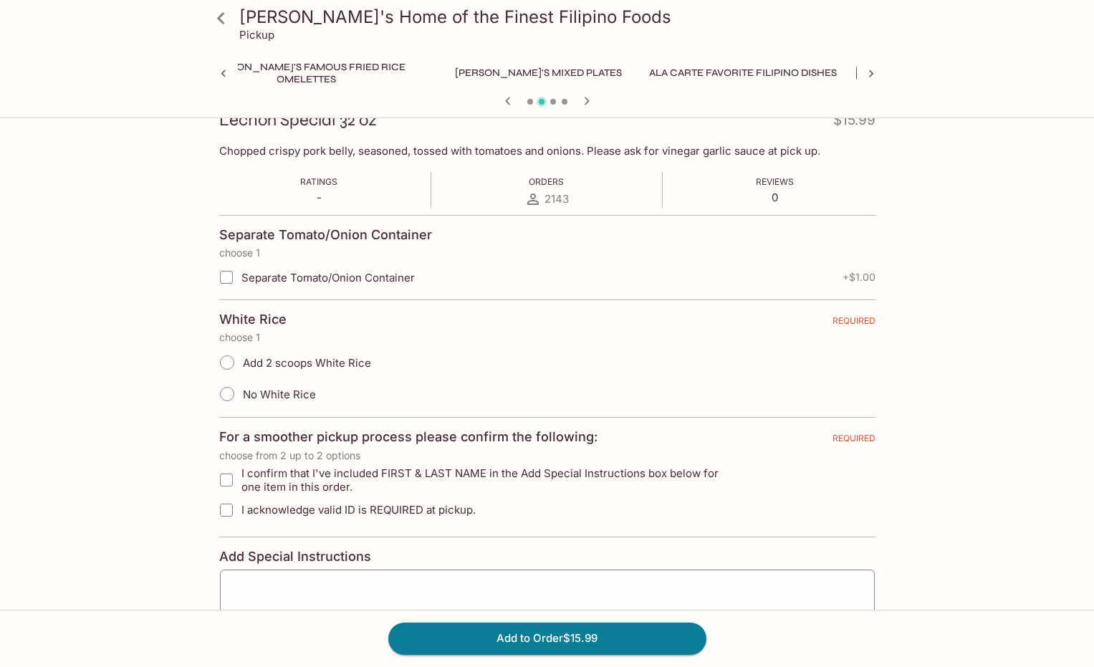
click at [226, 360] on input "Add 2 scoops White Rice" at bounding box center [227, 362] width 30 height 30
radio input "true"
click at [225, 479] on input "I confirm that I've included FIRST & LAST NAME in the Add Special Instructions …" at bounding box center [226, 480] width 29 height 29
checkbox input "true"
click at [230, 505] on input "I acknowledge valid ID is REQUIRED at pickup." at bounding box center [226, 510] width 29 height 29
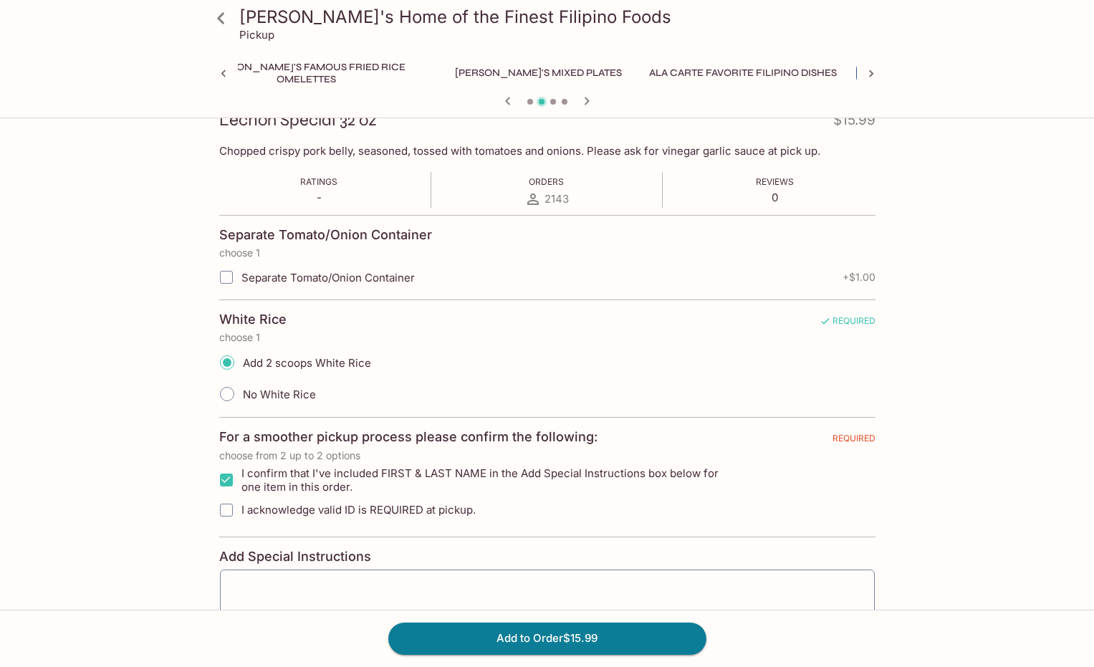
checkbox input "true"
click at [276, 575] on div "Add Special Instructions x ​" at bounding box center [547, 599] width 656 height 100
click at [287, 592] on textarea at bounding box center [547, 608] width 635 height 54
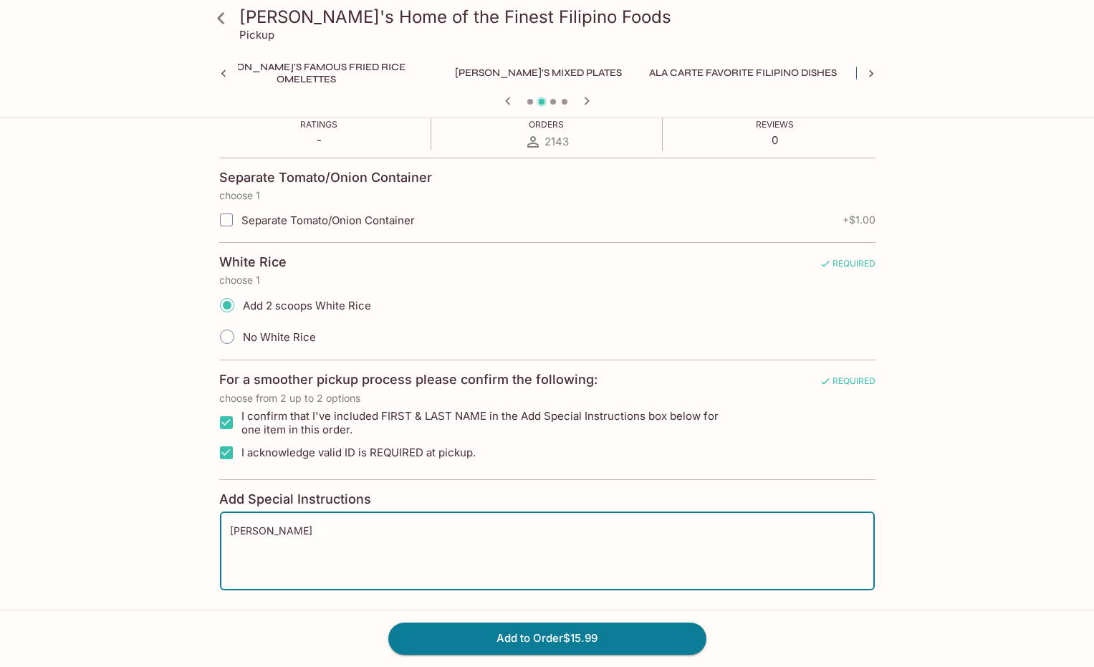
scroll to position [330, 0]
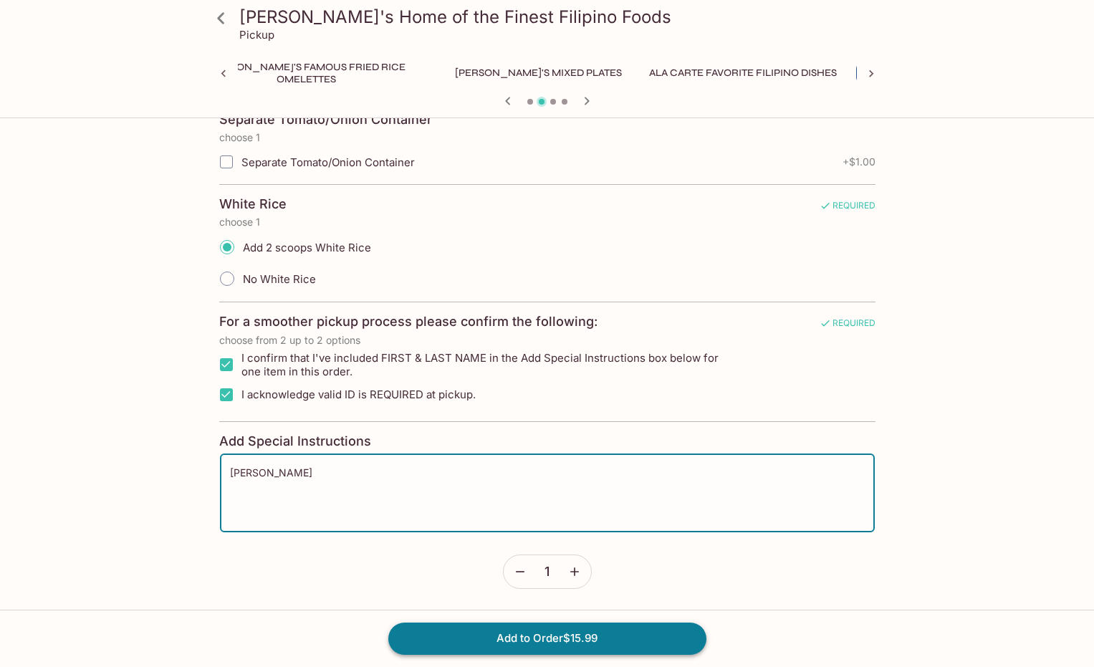
type textarea "[PERSON_NAME]"
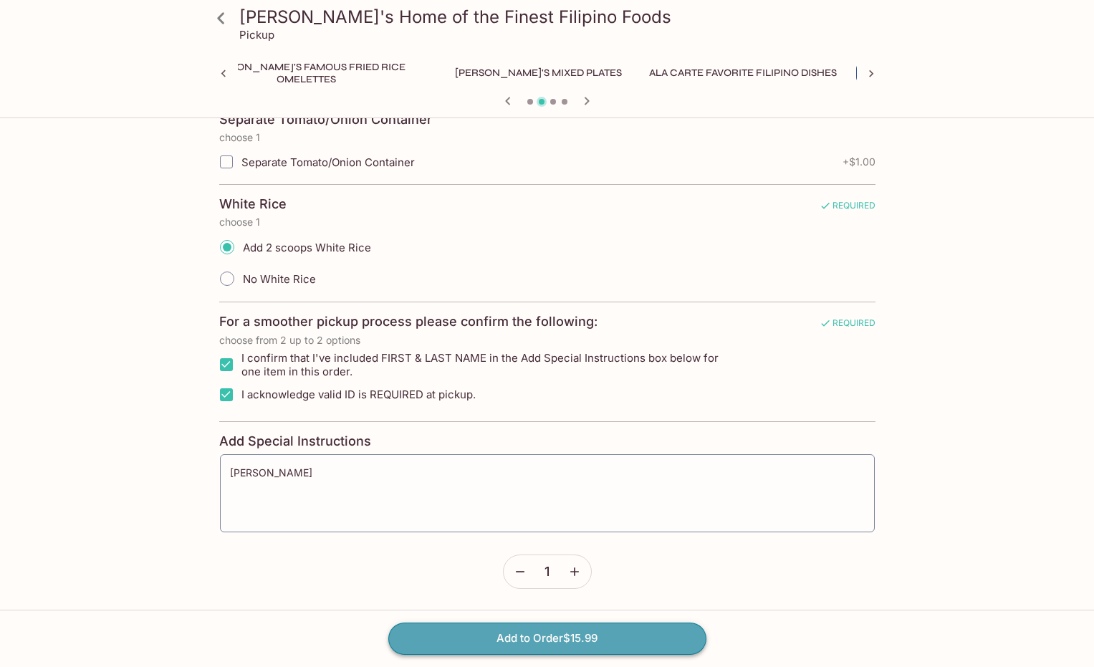
click at [547, 643] on button "Add to Order $15.99" at bounding box center [547, 639] width 318 height 32
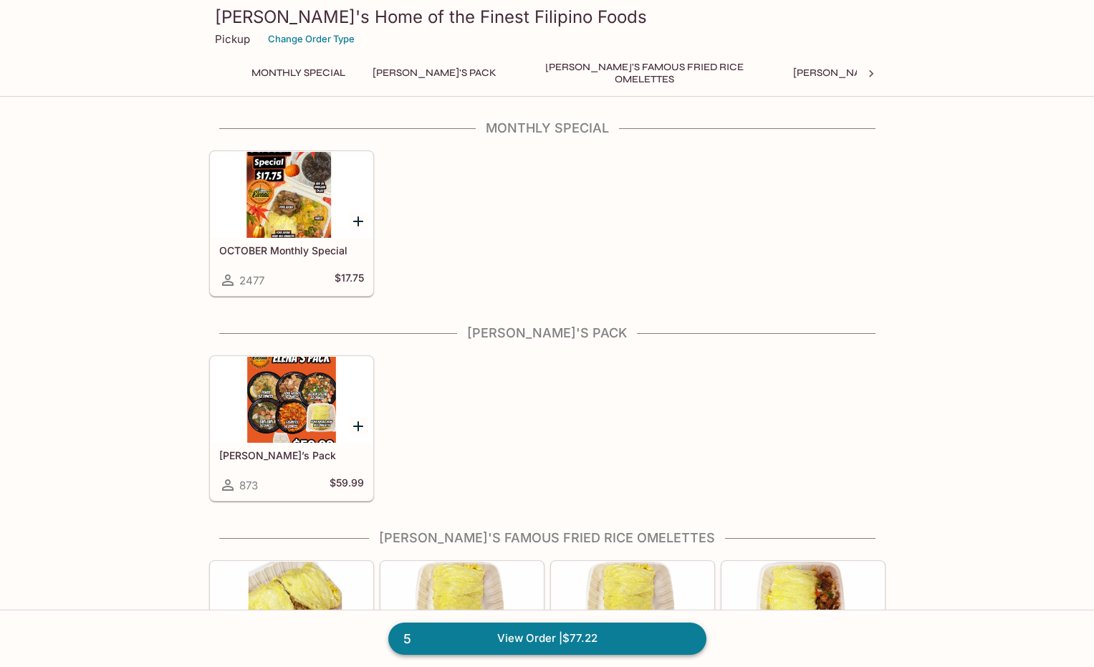
click at [434, 642] on link "5 View Order | $77.22" at bounding box center [547, 639] width 318 height 32
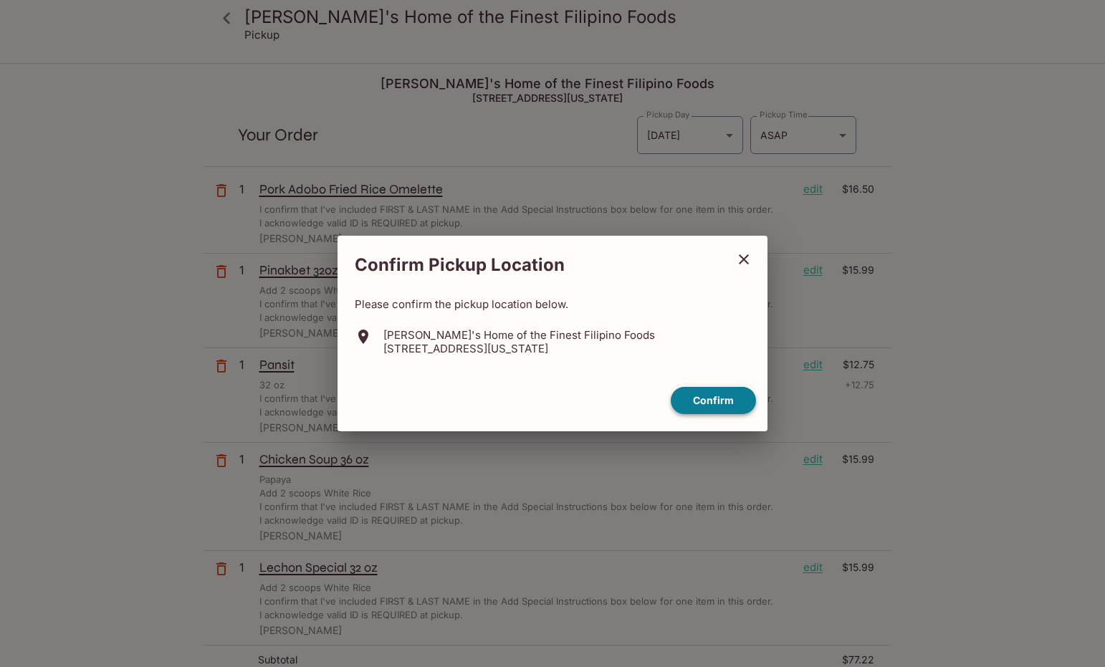
click at [721, 399] on button "Confirm" at bounding box center [713, 401] width 85 height 28
